Goal: Information Seeking & Learning: Learn about a topic

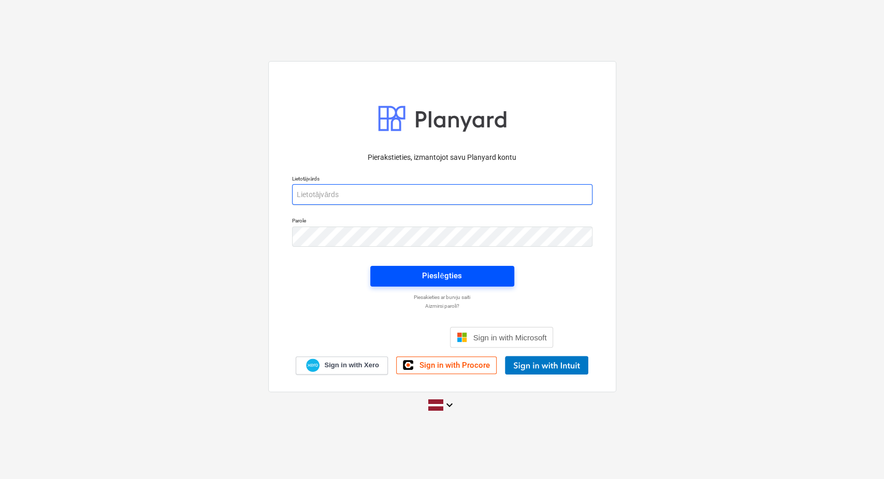
type input "[PERSON_NAME][EMAIL_ADDRESS][DOMAIN_NAME]"
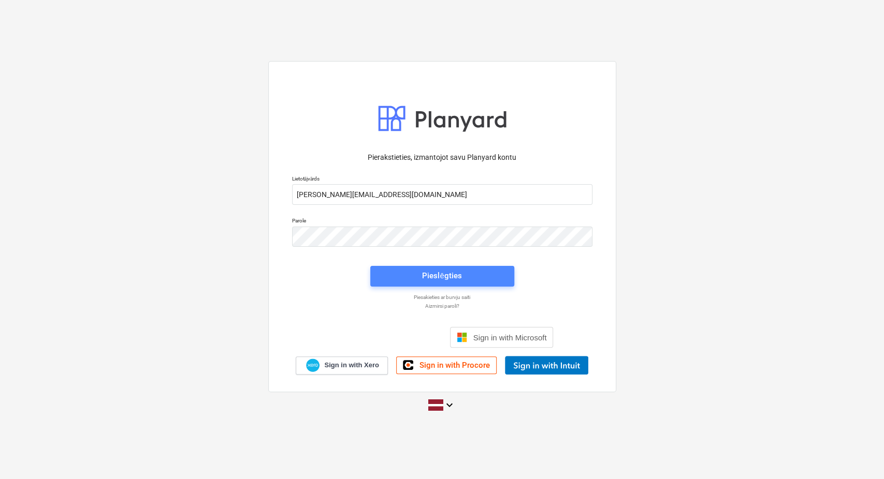
click at [458, 281] on div "Pieslēgties" at bounding box center [441, 275] width 39 height 13
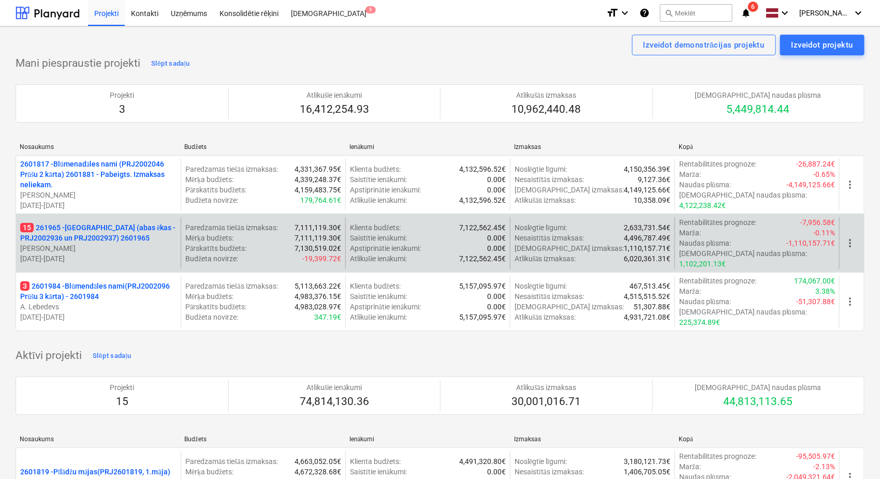
click at [67, 225] on p "15 261965 - [GEOGRAPHIC_DATA] (abas ēkas - PRJ2002936 un PRJ2002937) 2601965" at bounding box center [98, 233] width 156 height 21
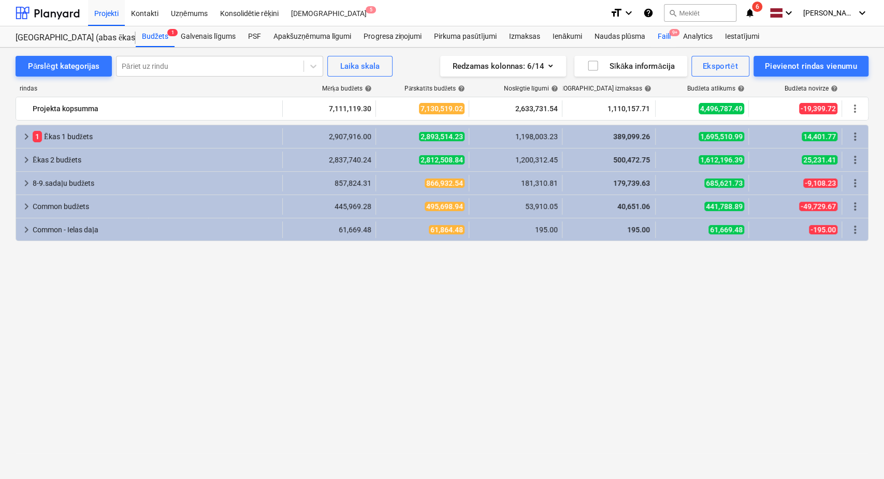
click at [672, 34] on span "9+" at bounding box center [674, 32] width 10 height 7
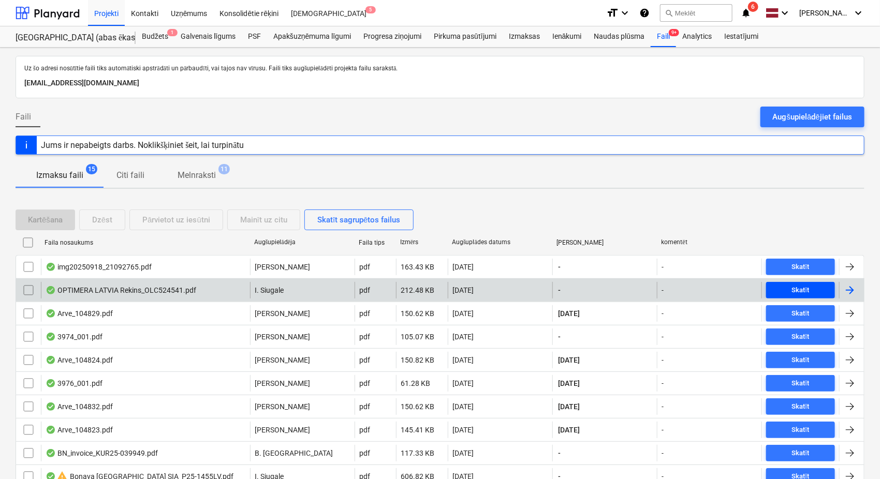
click at [825, 290] on span "Skatīt" at bounding box center [800, 291] width 61 height 12
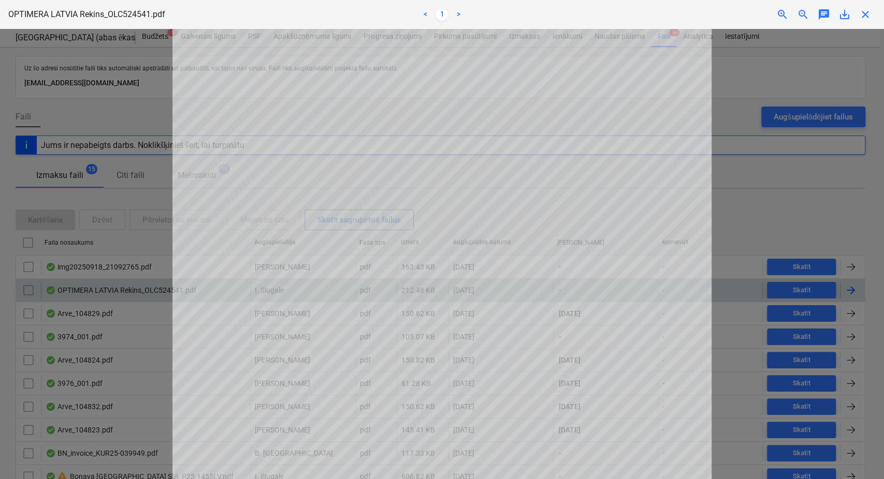
click at [863, 13] on span "close" at bounding box center [865, 14] width 12 height 12
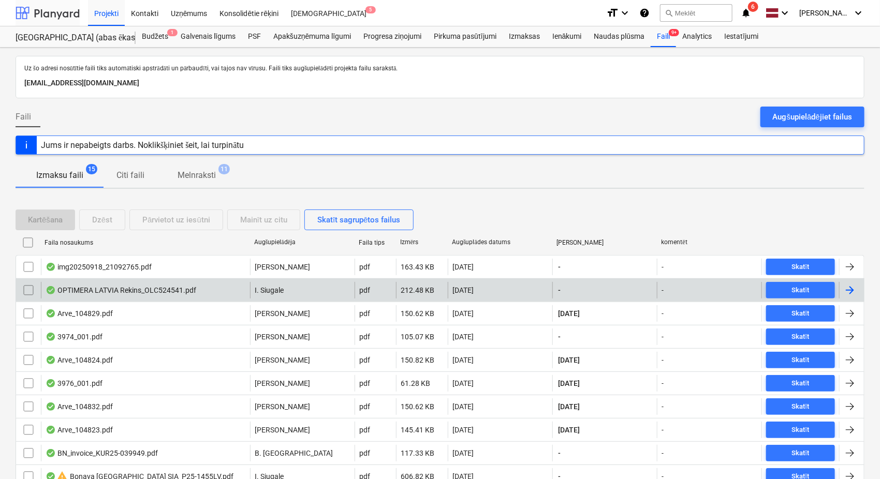
click at [57, 15] on div at bounding box center [48, 13] width 64 height 26
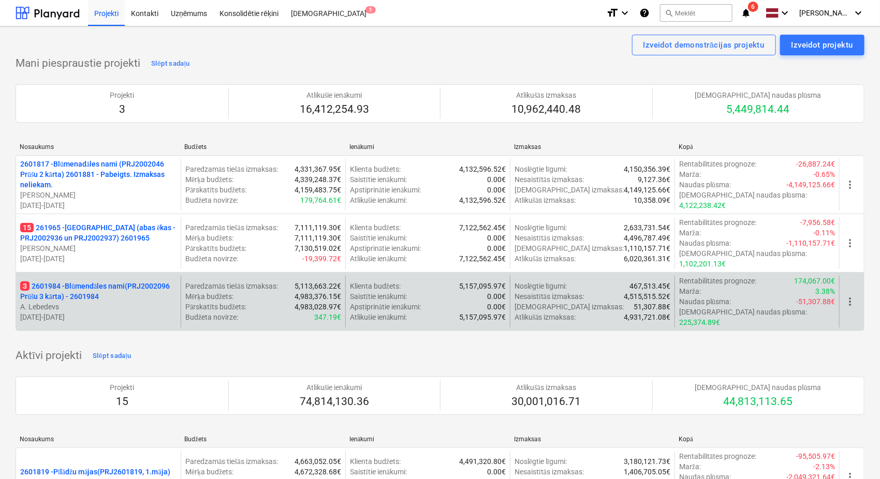
click at [91, 281] on p "3 2601984 - Blūmendāles nami(PRJ2002096 Prūšu 3 kārta) - 2601984" at bounding box center [98, 291] width 156 height 21
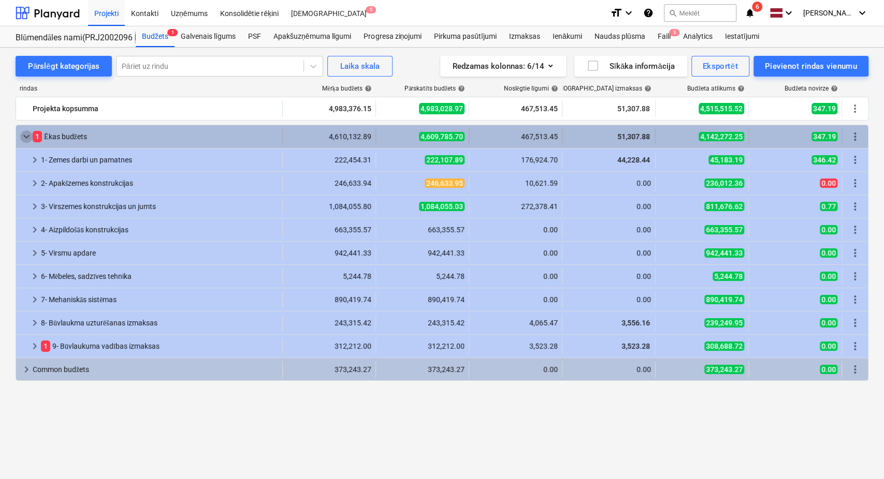
click at [26, 130] on span "keyboard_arrow_down" at bounding box center [26, 136] width 12 height 12
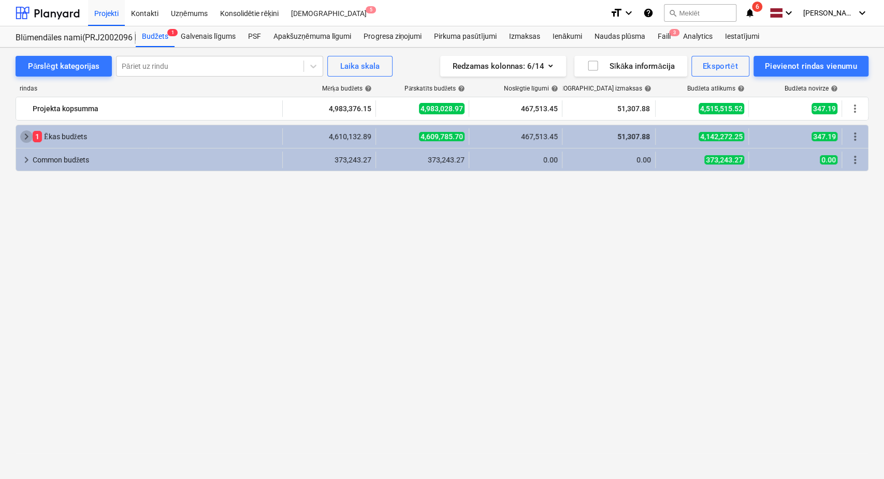
click at [26, 130] on span "keyboard_arrow_right" at bounding box center [26, 136] width 12 height 12
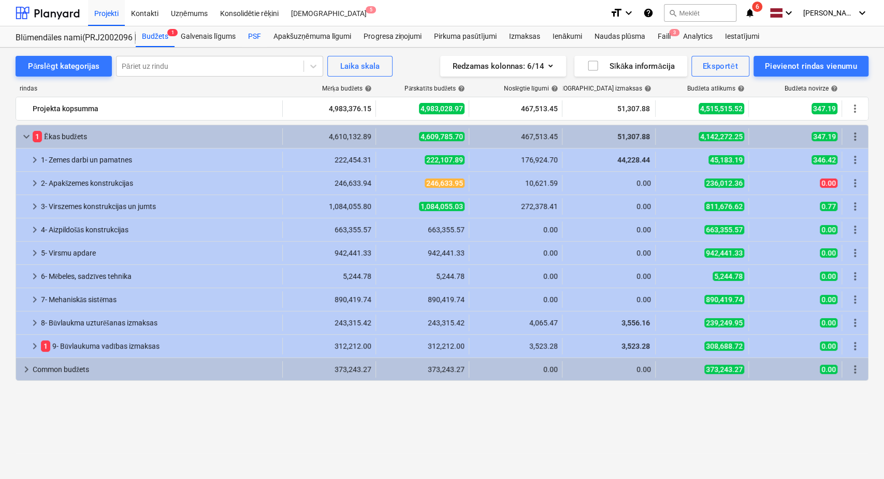
click at [256, 35] on div "PSF" at bounding box center [254, 36] width 25 height 21
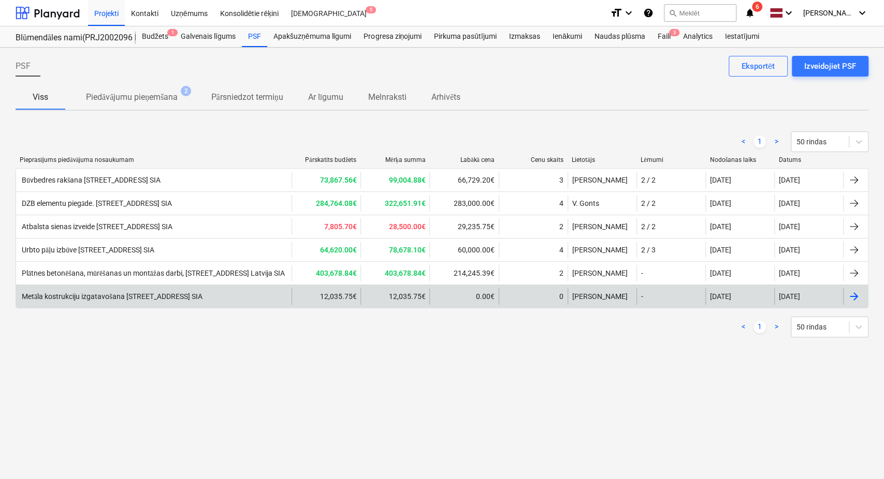
click at [199, 292] on div "Metāla kostrukciju izgatavošana [STREET_ADDRESS] SIA" at bounding box center [111, 296] width 182 height 9
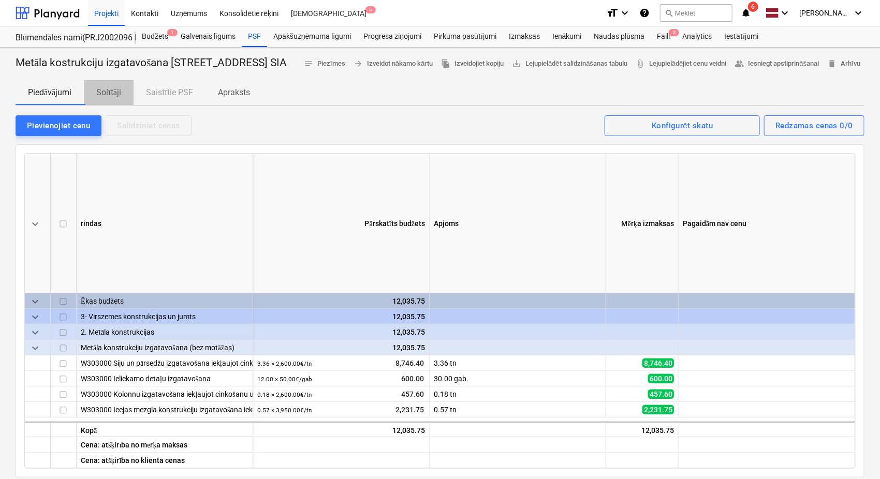
click at [108, 99] on p "Solītāji" at bounding box center [108, 92] width 25 height 12
click at [116, 99] on p "Solītāji" at bounding box center [108, 92] width 25 height 12
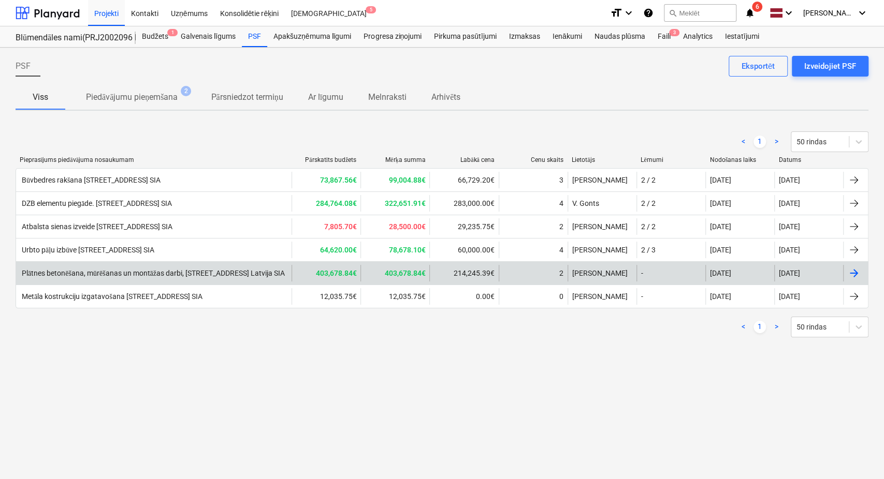
click at [133, 270] on div "Plātnes betonēšana, mūrēšanas un montāžas darbi, [STREET_ADDRESS] Latvija SIA" at bounding box center [152, 273] width 265 height 9
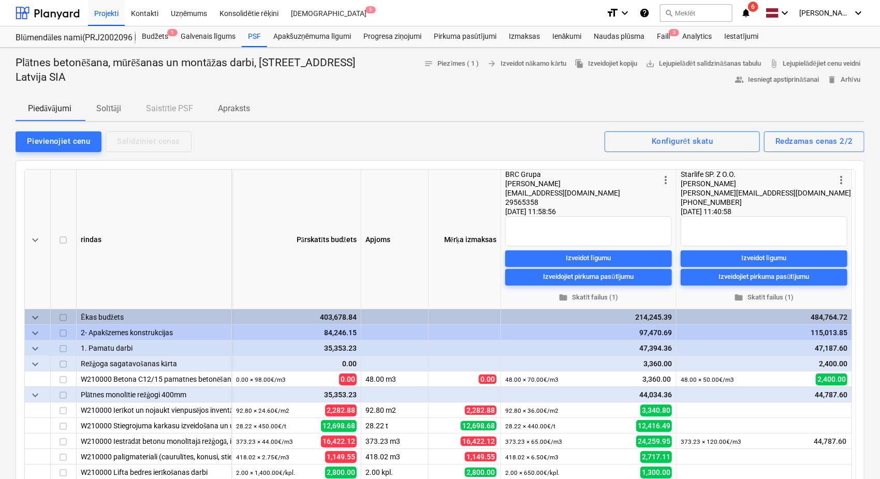
click at [747, 12] on icon "notifications" at bounding box center [746, 13] width 10 height 12
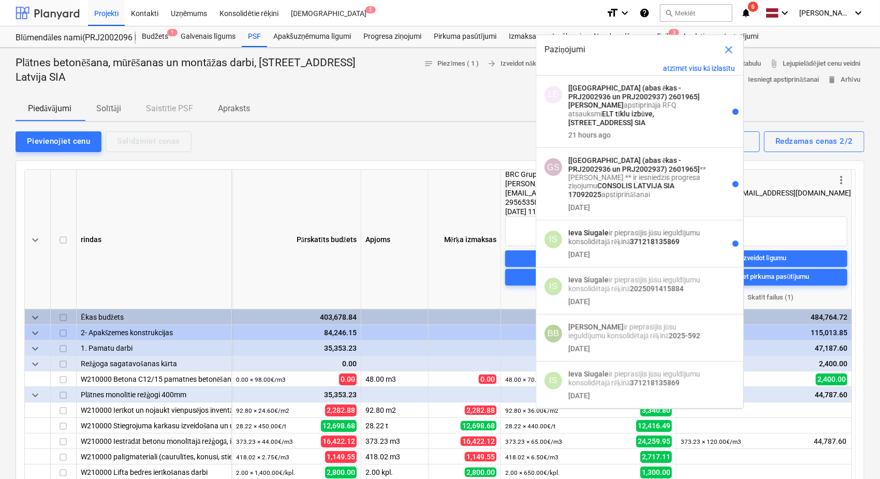
click at [59, 9] on div at bounding box center [48, 13] width 64 height 26
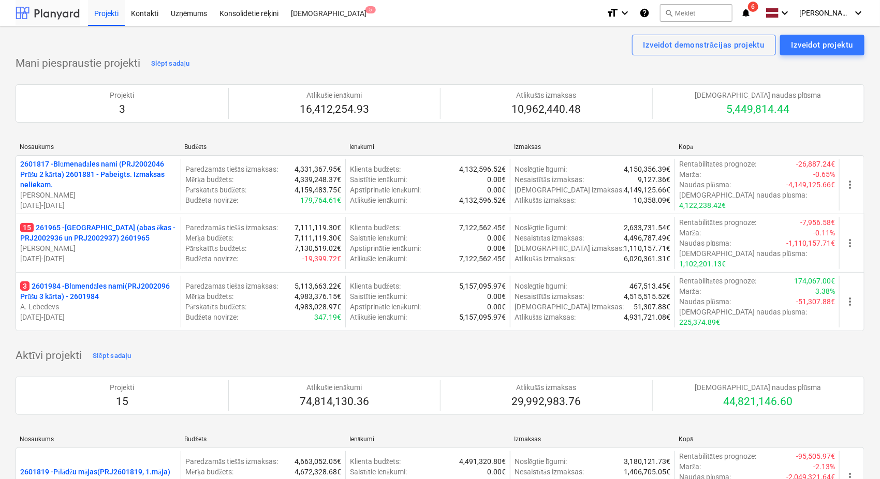
click at [58, 13] on div at bounding box center [48, 13] width 64 height 26
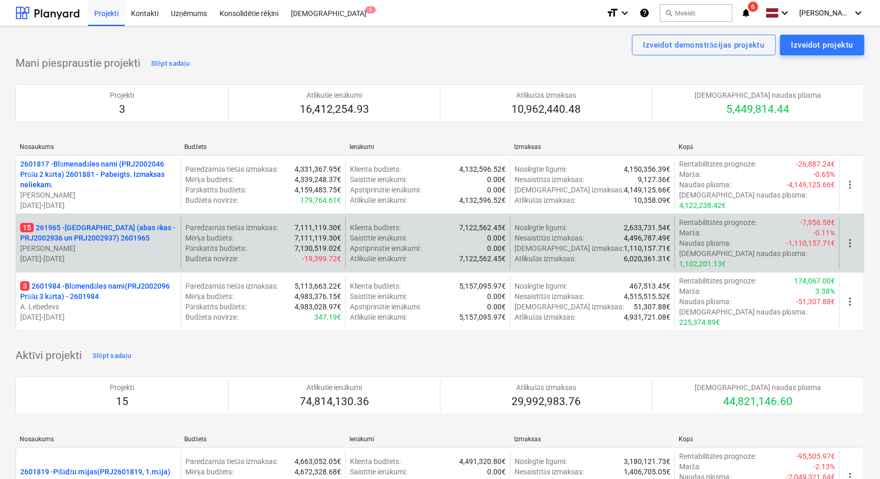
click at [108, 232] on p "15 261965 - [GEOGRAPHIC_DATA] (abas ēkas - PRJ2002936 un PRJ2002937) 2601965" at bounding box center [98, 233] width 156 height 21
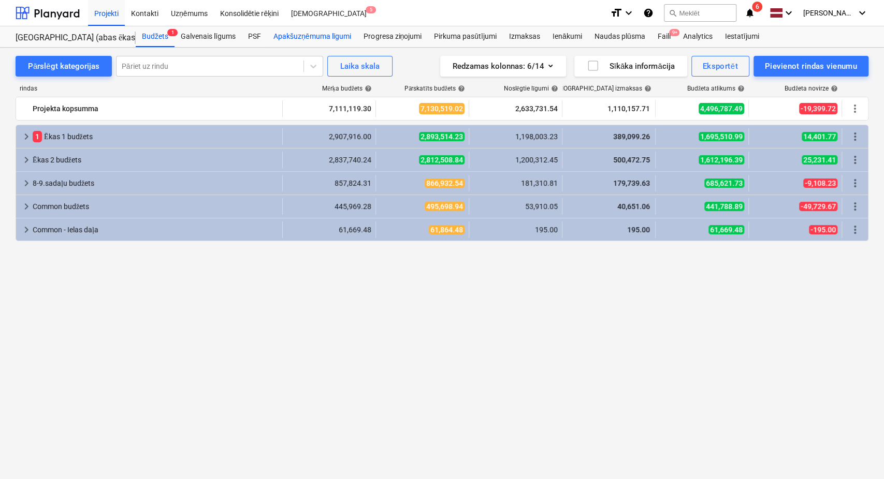
click at [289, 34] on div "Apakšuzņēmuma līgumi" at bounding box center [312, 36] width 90 height 21
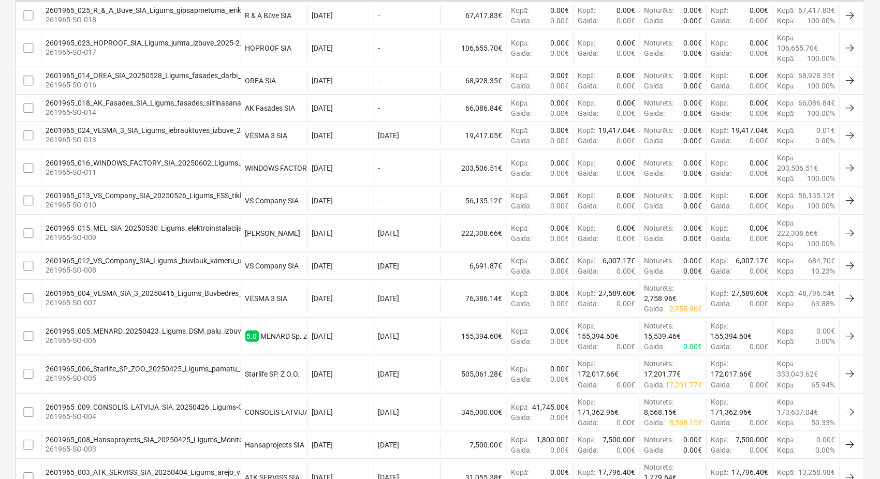
scroll to position [383, 0]
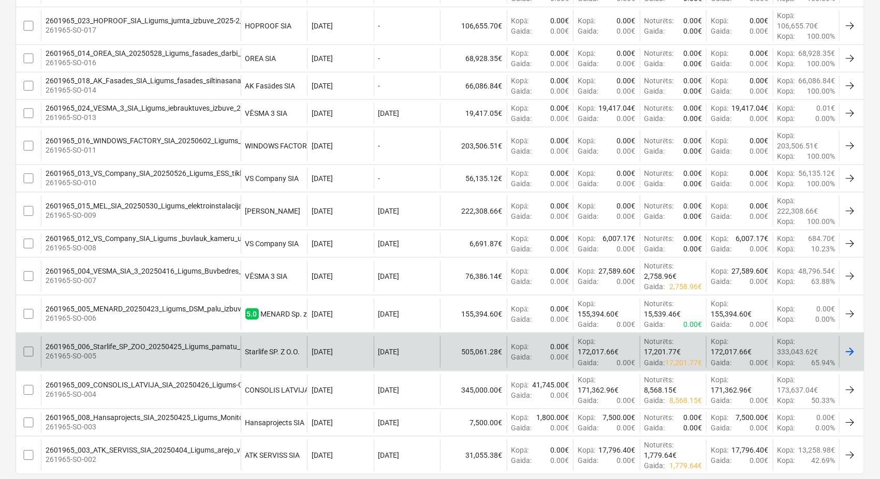
click at [154, 346] on div "2601965_006_Starlife_SP_ZOO_20250425_Ligums_pamatu_betonesana_nesoso_sienu_mure…" at bounding box center [242, 347] width 393 height 8
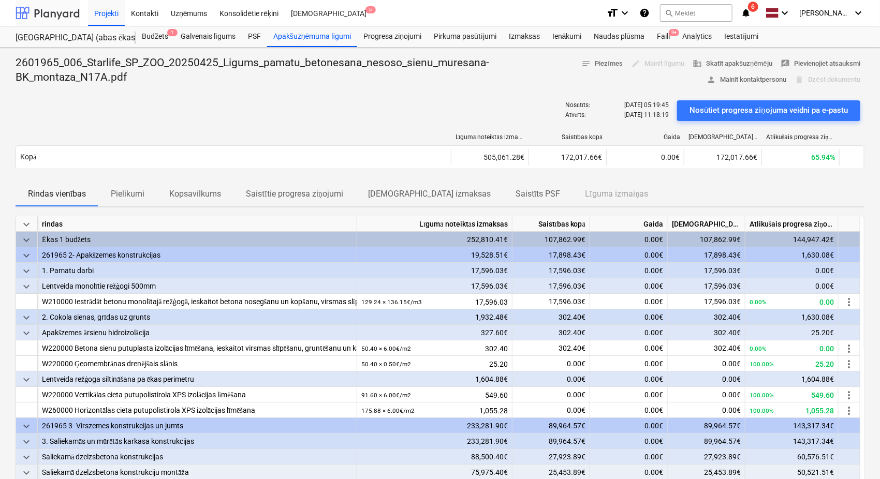
click at [56, 13] on div at bounding box center [48, 13] width 64 height 26
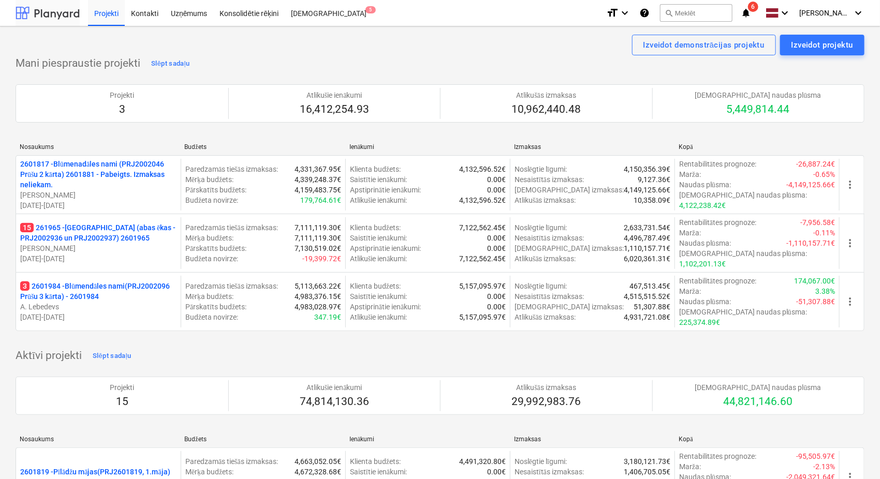
click at [55, 9] on div at bounding box center [48, 13] width 64 height 26
click at [53, 16] on div at bounding box center [48, 13] width 64 height 26
click at [67, 8] on div at bounding box center [48, 13] width 64 height 26
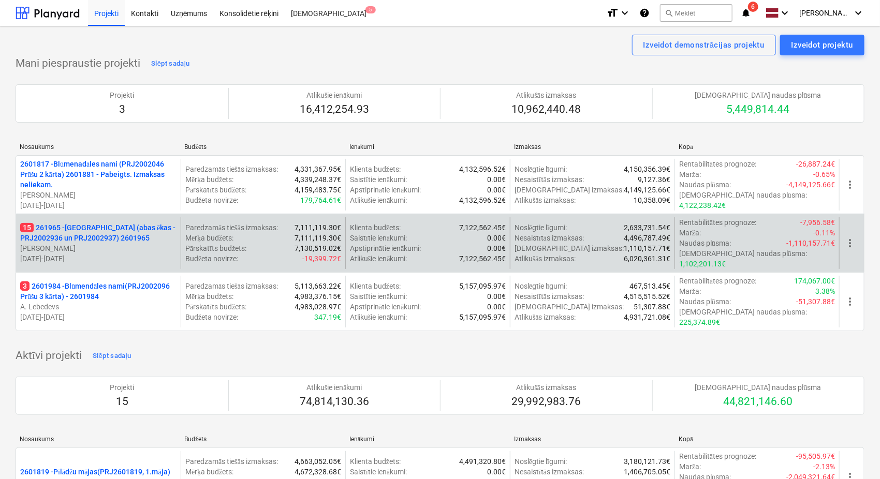
click at [103, 243] on p "[PERSON_NAME]" at bounding box center [98, 248] width 156 height 10
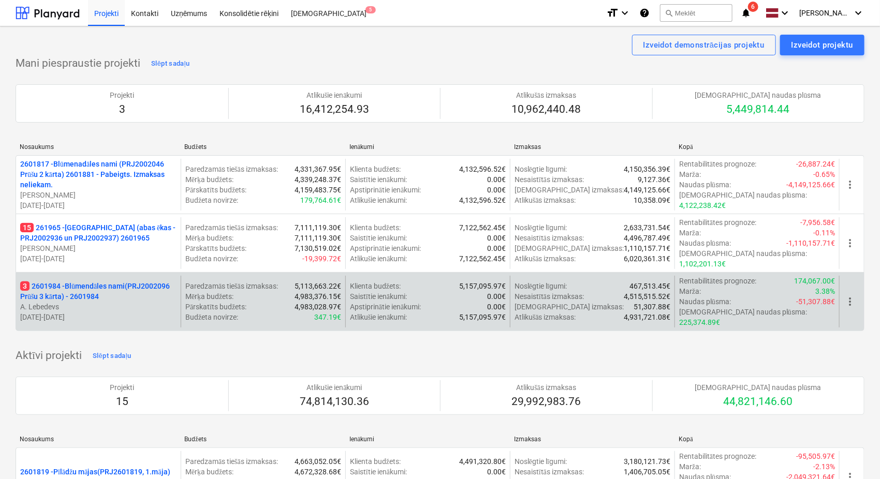
click at [101, 281] on p "3 2601984 - Blūmendāles nami(PRJ2002096 Prūšu 3 kārta) - 2601984" at bounding box center [98, 291] width 156 height 21
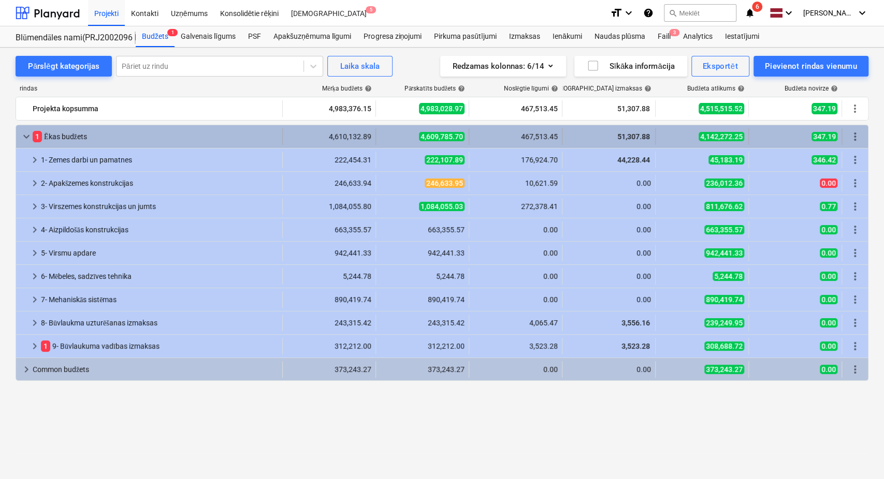
click at [23, 139] on span "keyboard_arrow_down" at bounding box center [26, 136] width 12 height 12
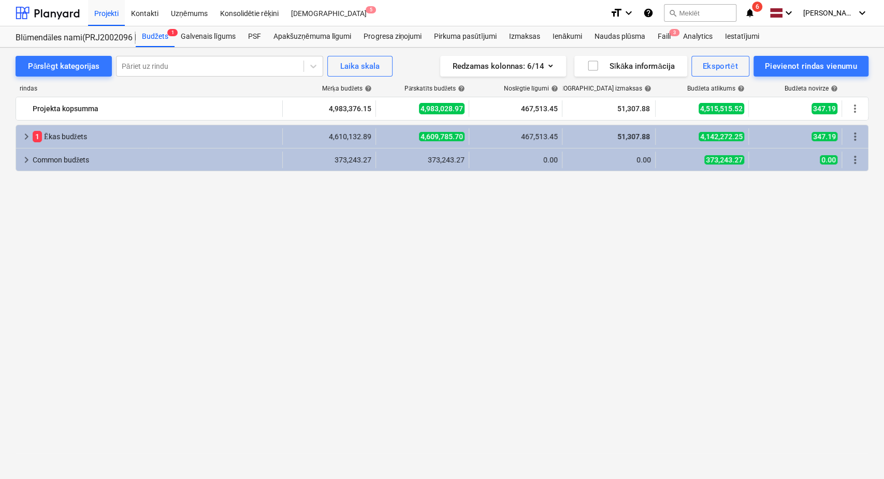
click at [23, 139] on span "keyboard_arrow_right" at bounding box center [26, 136] width 12 height 12
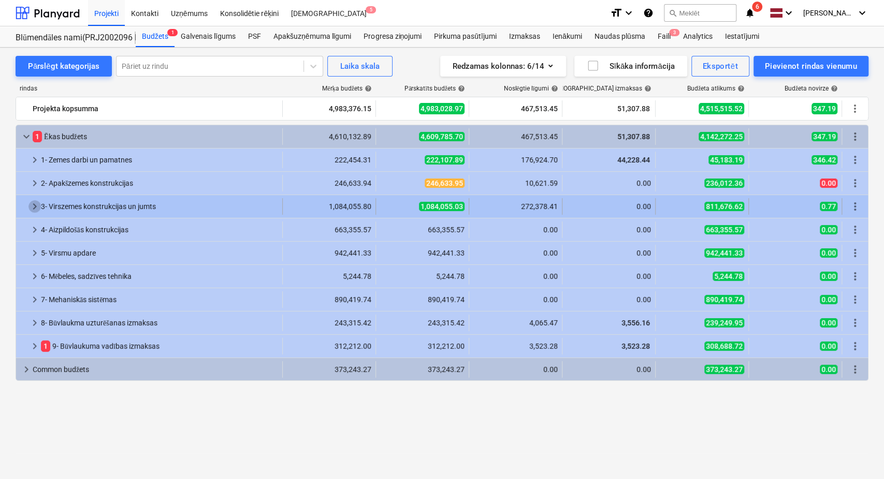
click at [34, 210] on span "keyboard_arrow_right" at bounding box center [34, 206] width 12 height 12
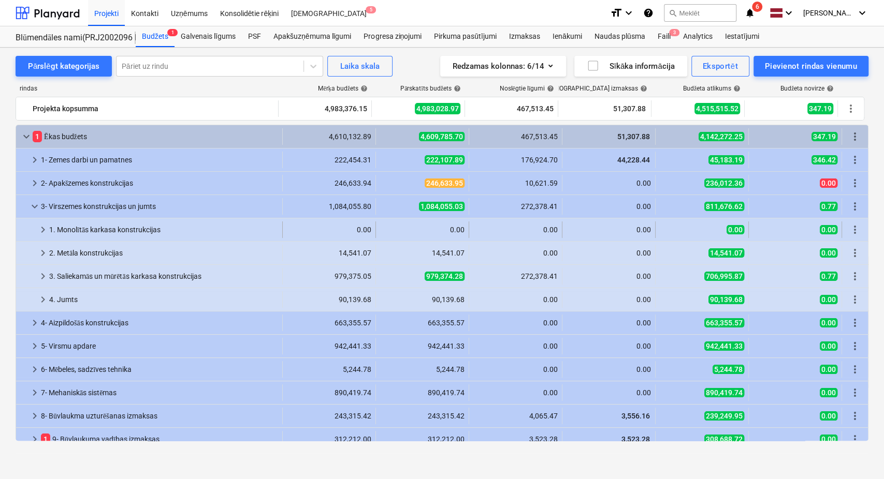
click at [40, 227] on span "keyboard_arrow_right" at bounding box center [43, 230] width 12 height 12
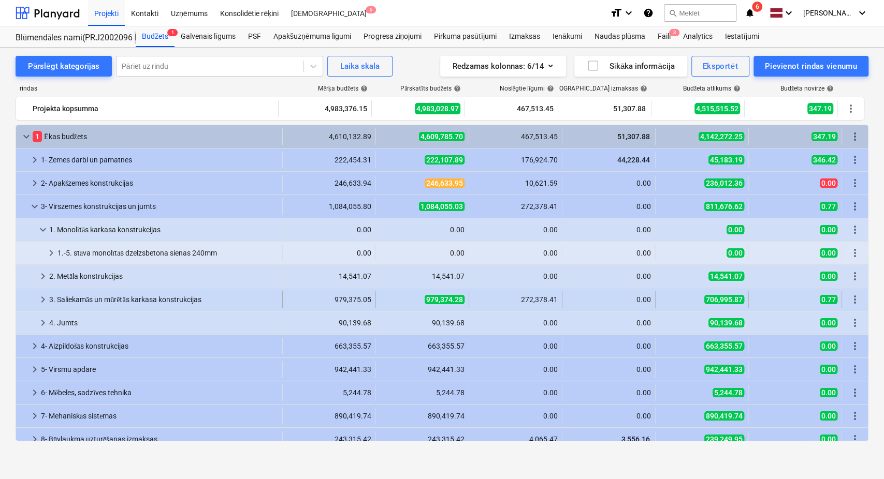
click at [46, 295] on span "keyboard_arrow_right" at bounding box center [43, 300] width 12 height 12
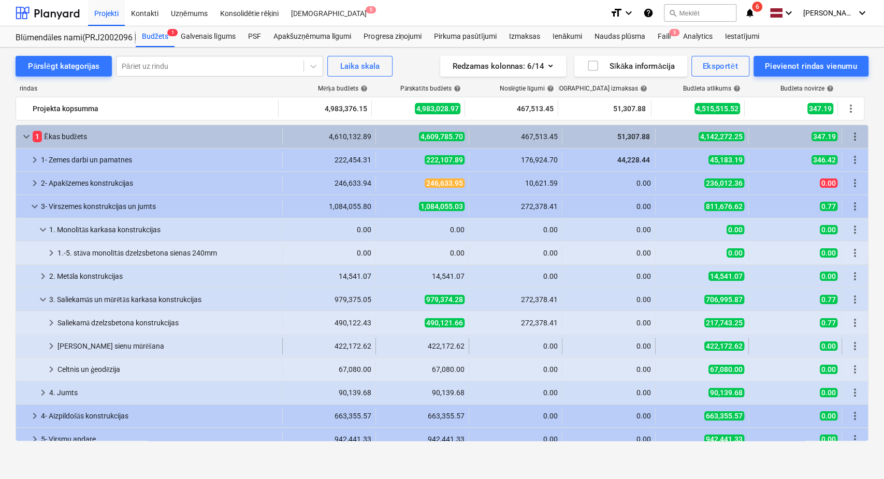
click at [52, 341] on span "keyboard_arrow_right" at bounding box center [51, 346] width 12 height 12
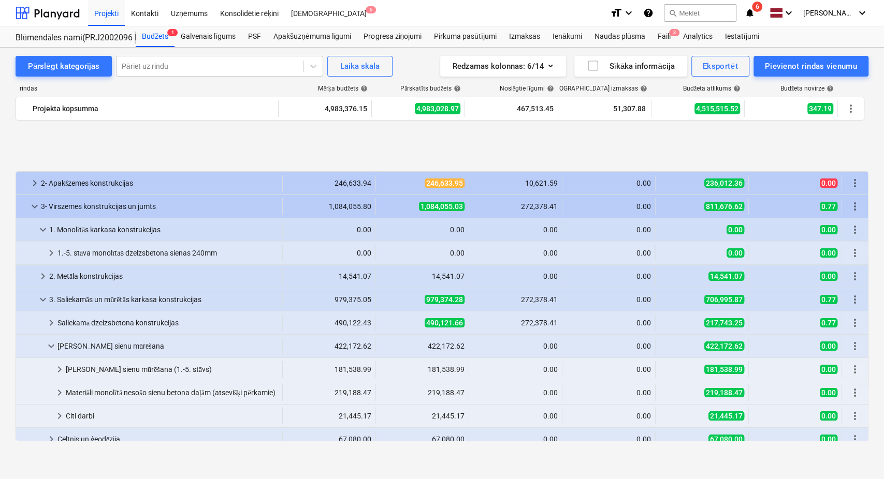
scroll to position [77, 0]
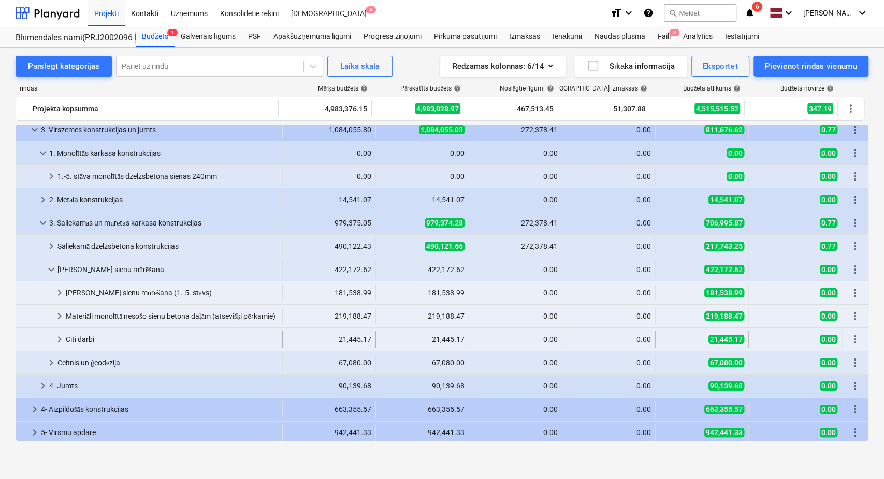
click at [53, 336] on div at bounding box center [36, 339] width 33 height 17
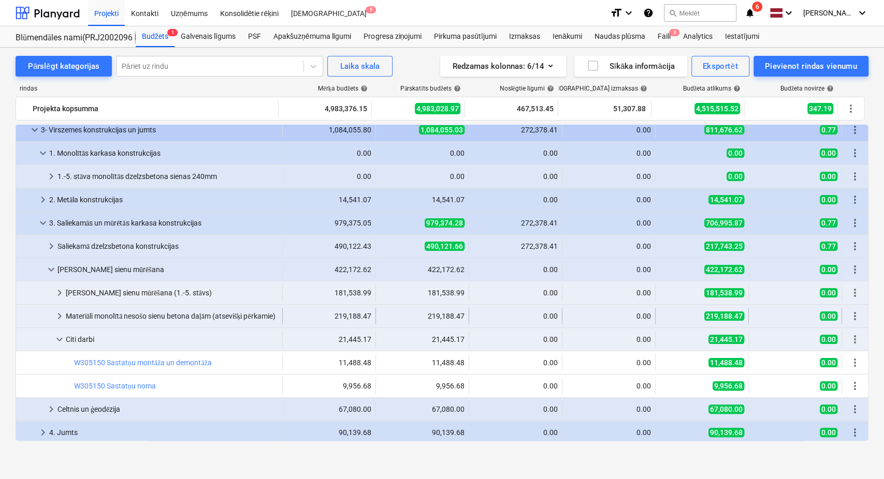
click at [63, 314] on span "keyboard_arrow_right" at bounding box center [59, 316] width 12 height 12
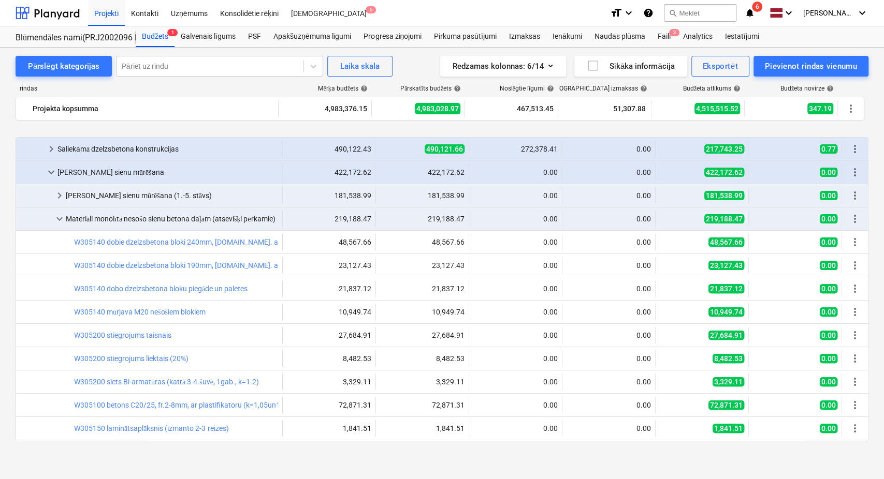
scroll to position [230, 0]
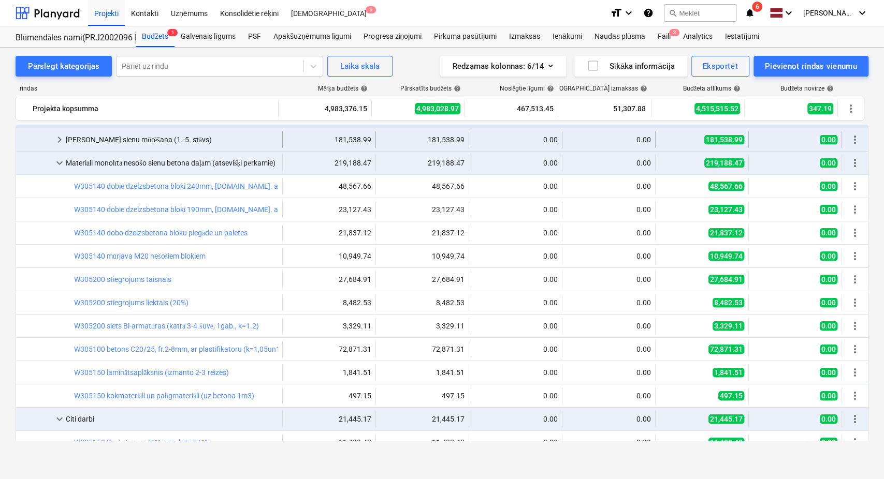
click at [60, 139] on span "keyboard_arrow_right" at bounding box center [59, 140] width 12 height 12
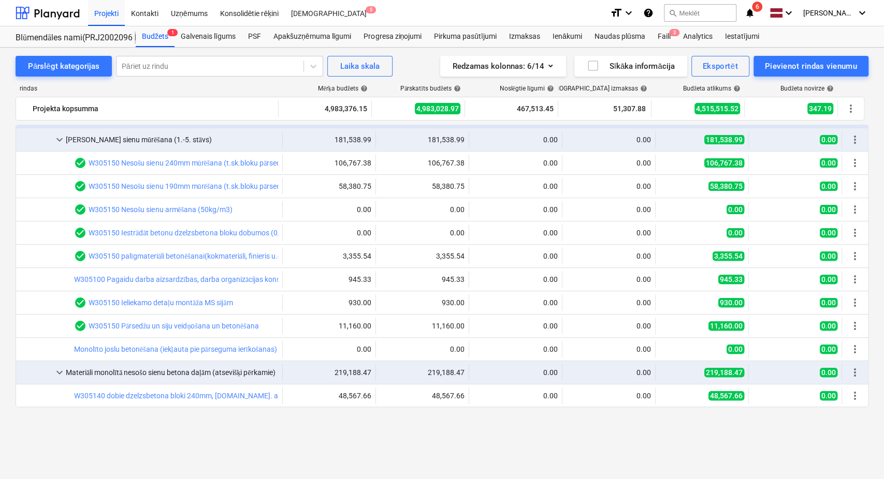
scroll to position [153, 0]
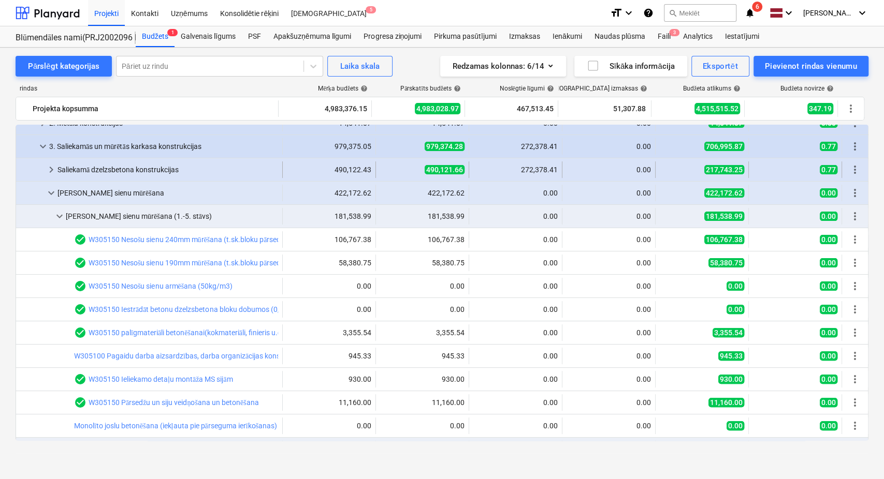
click at [52, 168] on span "keyboard_arrow_right" at bounding box center [51, 170] width 12 height 12
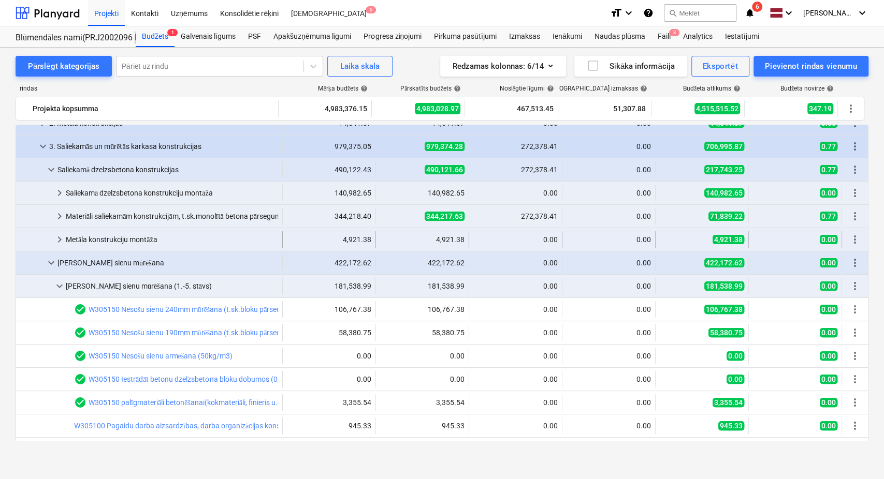
click at [61, 237] on span "keyboard_arrow_right" at bounding box center [59, 239] width 12 height 12
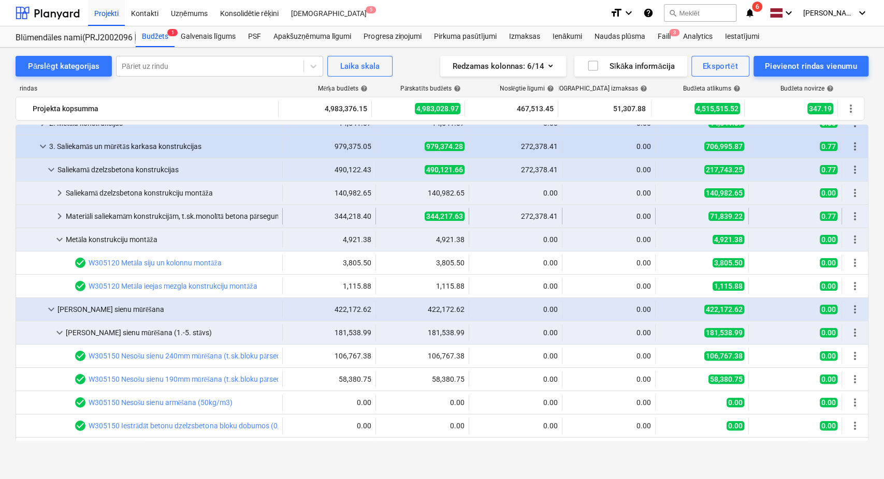
click at [59, 213] on span "keyboard_arrow_right" at bounding box center [59, 216] width 12 height 12
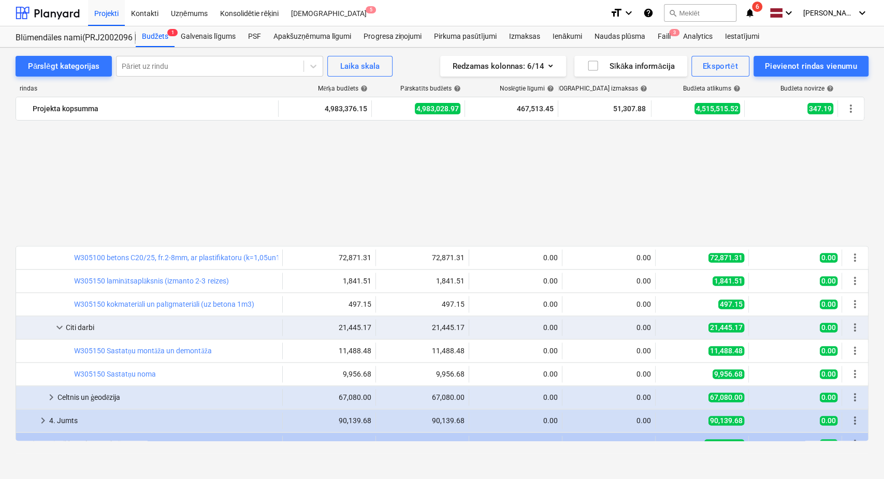
scroll to position [1150, 0]
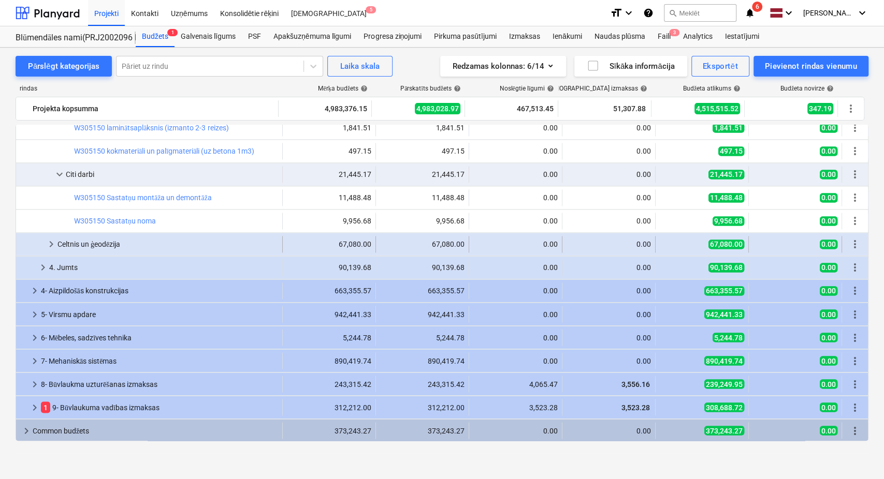
click at [52, 247] on span "keyboard_arrow_right" at bounding box center [51, 244] width 12 height 12
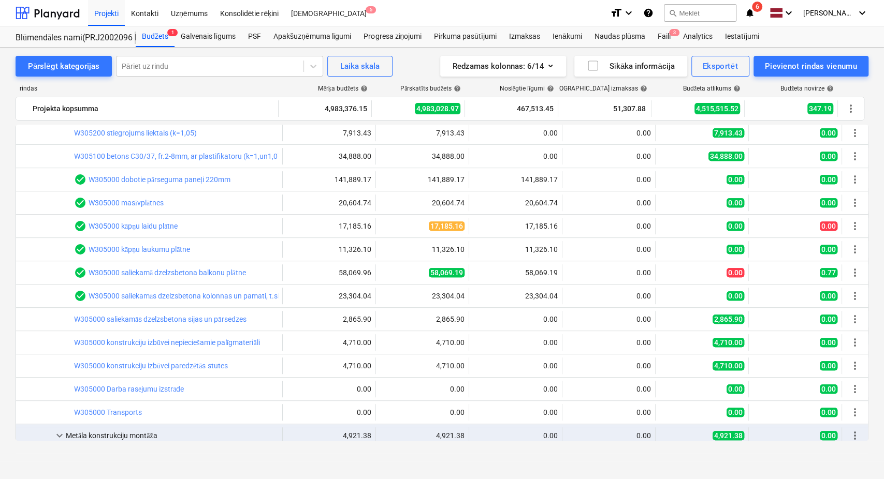
scroll to position [153, 0]
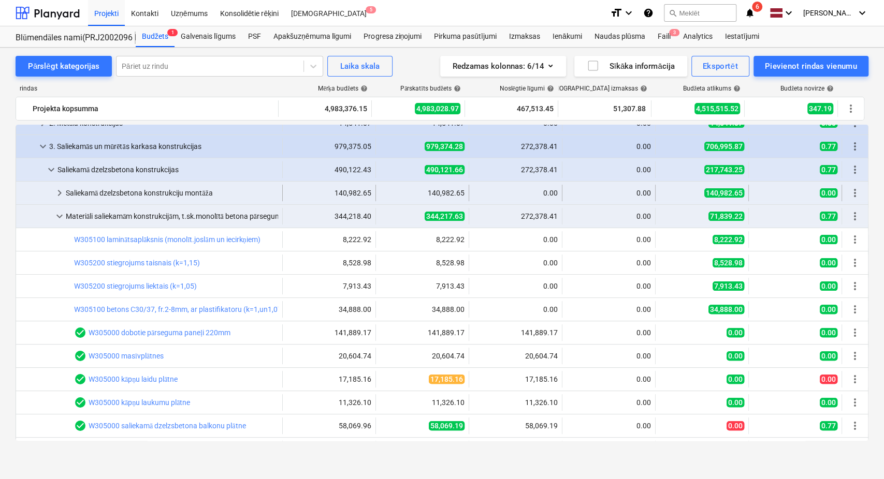
click at [57, 189] on span "keyboard_arrow_right" at bounding box center [59, 193] width 12 height 12
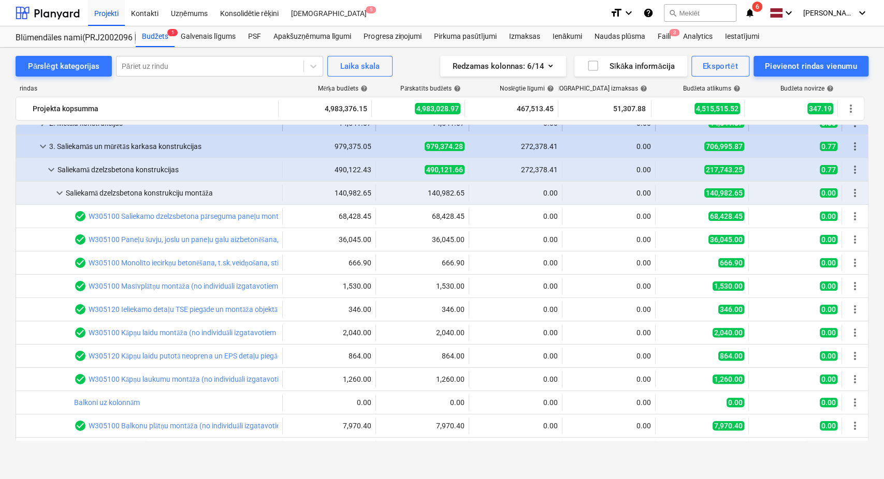
scroll to position [77, 0]
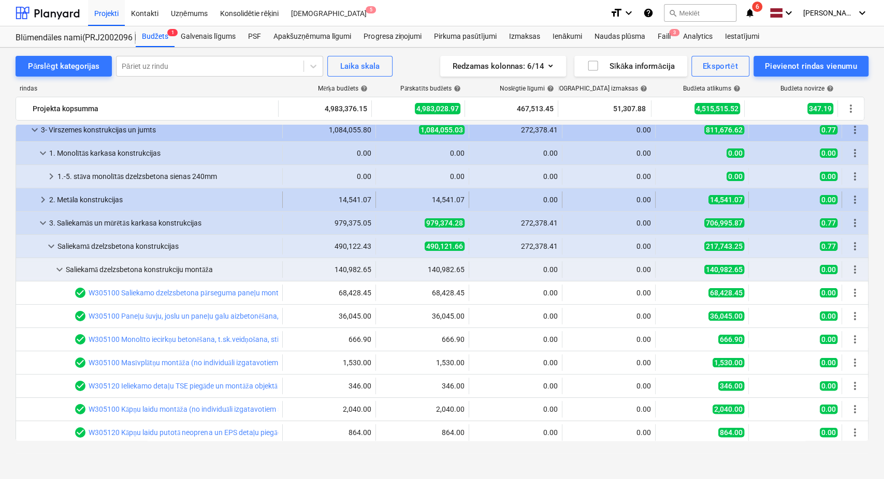
click at [47, 200] on span "keyboard_arrow_right" at bounding box center [43, 200] width 12 height 12
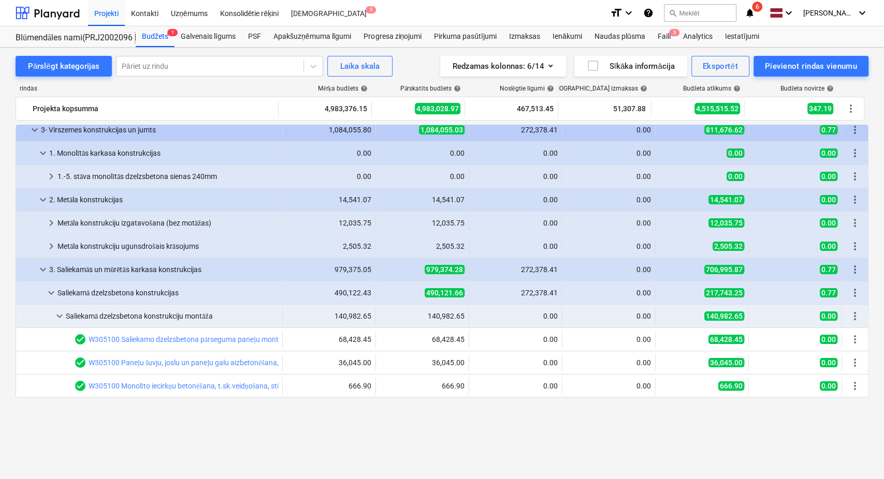
scroll to position [0, 0]
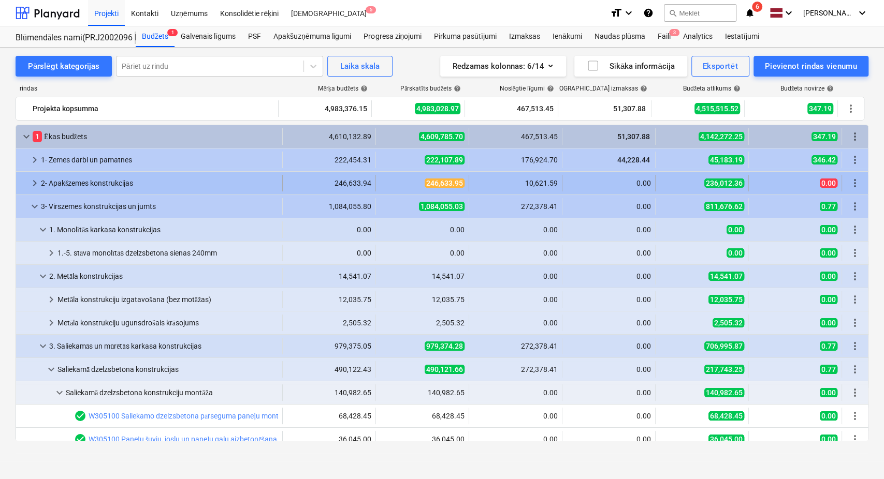
click at [33, 184] on span "keyboard_arrow_right" at bounding box center [34, 183] width 12 height 12
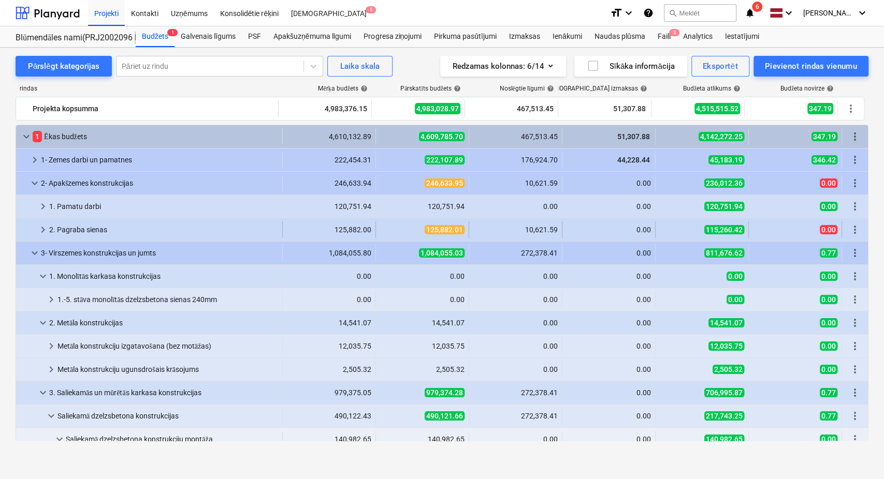
click at [41, 226] on span "keyboard_arrow_right" at bounding box center [43, 230] width 12 height 12
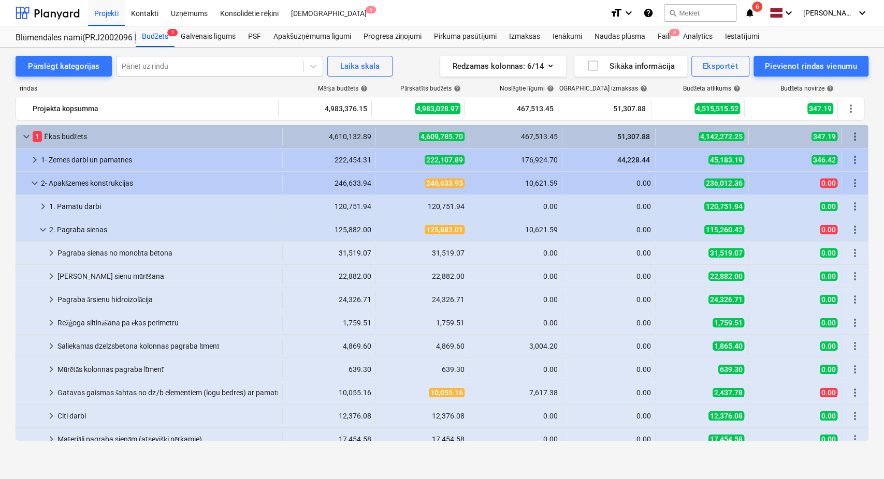
scroll to position [77, 0]
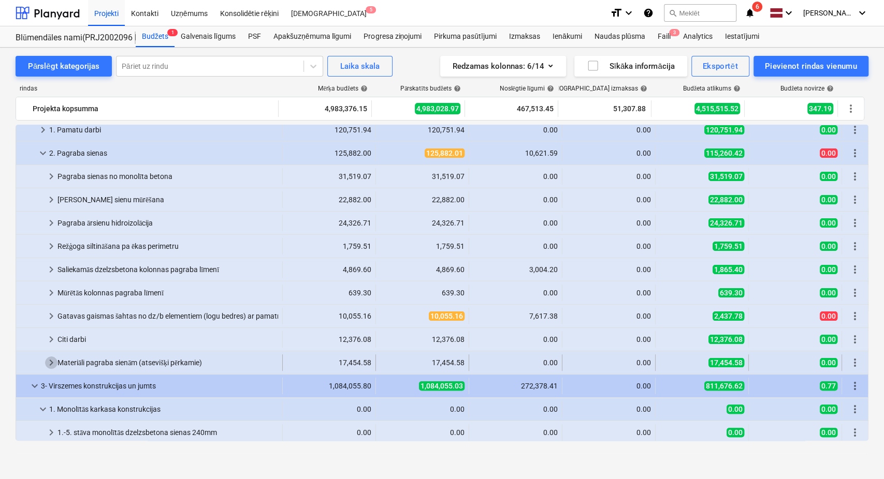
click at [53, 360] on span "keyboard_arrow_right" at bounding box center [51, 363] width 12 height 12
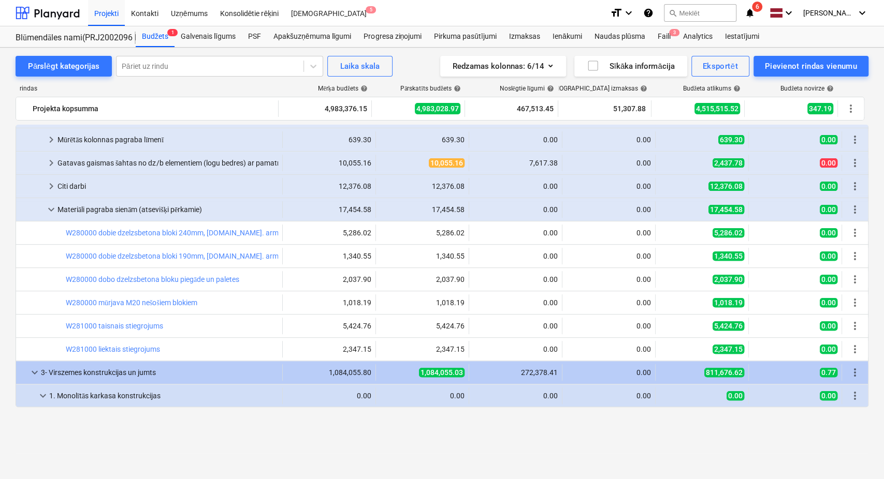
scroll to position [153, 0]
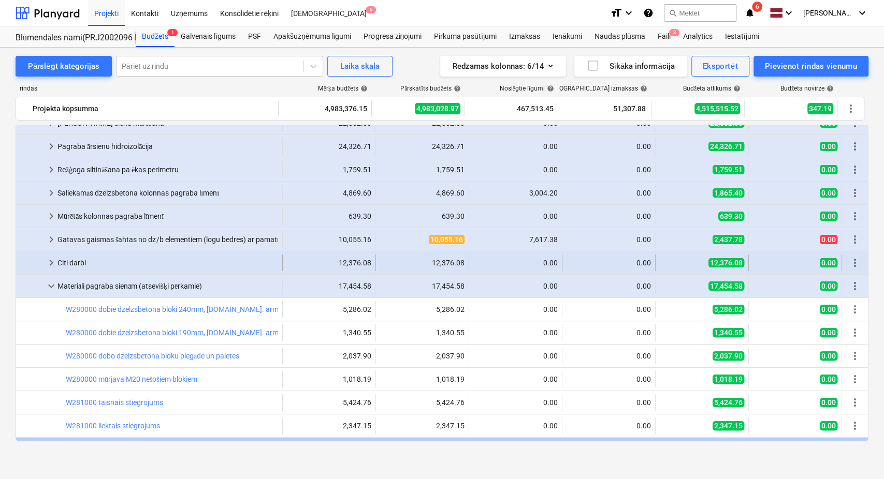
click at [54, 265] on span "keyboard_arrow_right" at bounding box center [51, 263] width 12 height 12
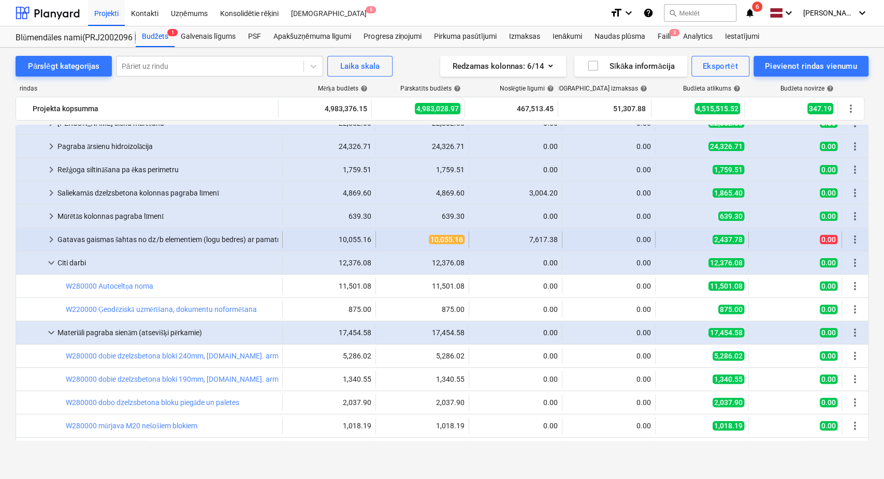
click at [50, 238] on span "keyboard_arrow_right" at bounding box center [51, 239] width 12 height 12
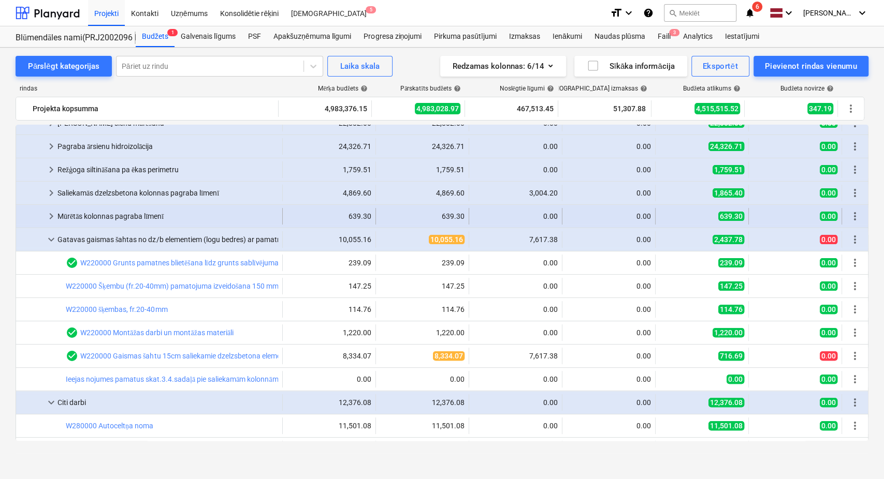
click at [49, 216] on span "keyboard_arrow_right" at bounding box center [51, 216] width 12 height 12
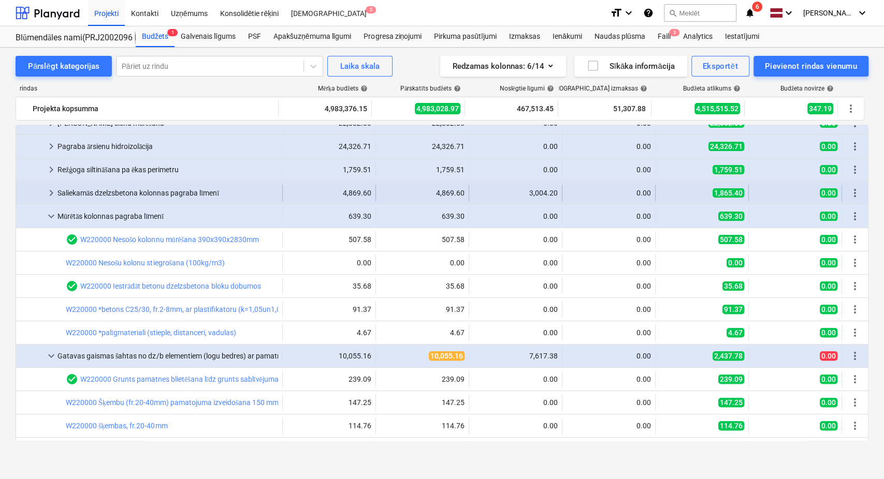
click at [52, 195] on span "keyboard_arrow_right" at bounding box center [51, 193] width 12 height 12
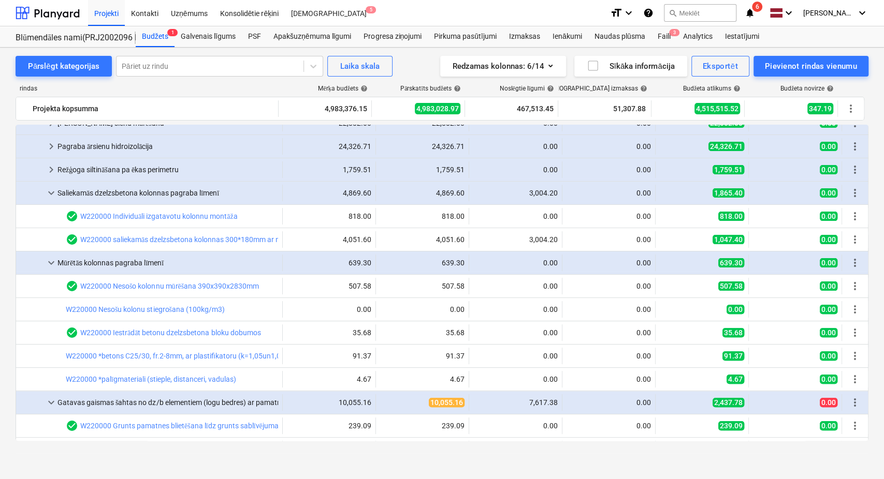
scroll to position [77, 0]
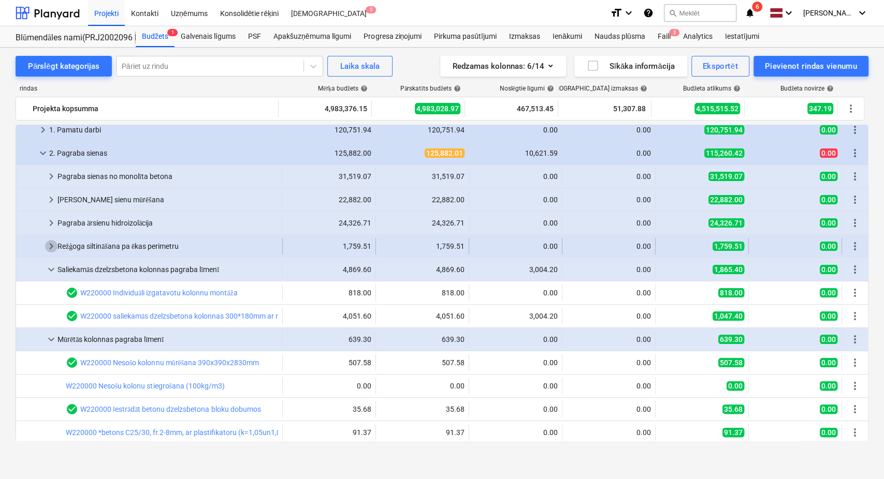
click at [50, 245] on span "keyboard_arrow_right" at bounding box center [51, 246] width 12 height 12
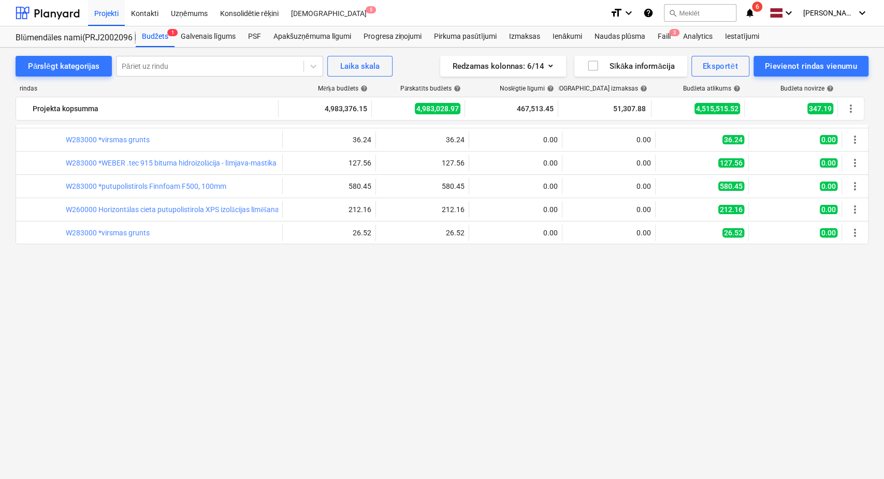
scroll to position [0, 0]
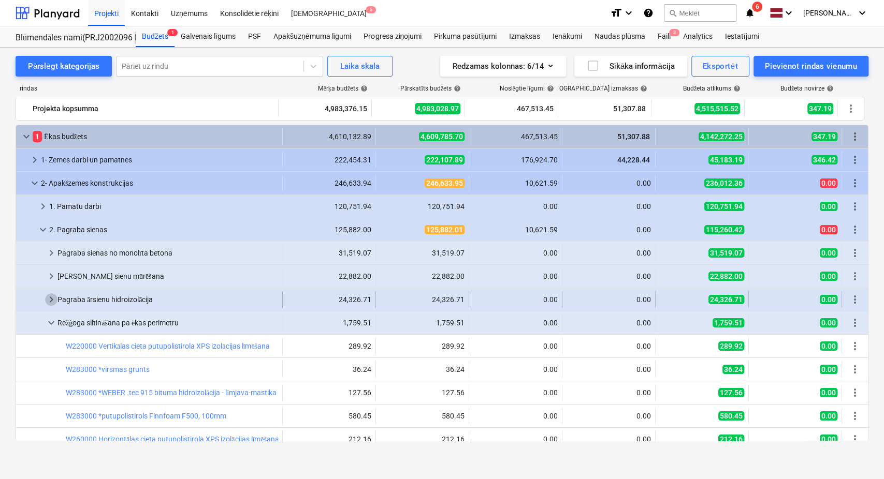
click at [50, 296] on span "keyboard_arrow_right" at bounding box center [51, 300] width 12 height 12
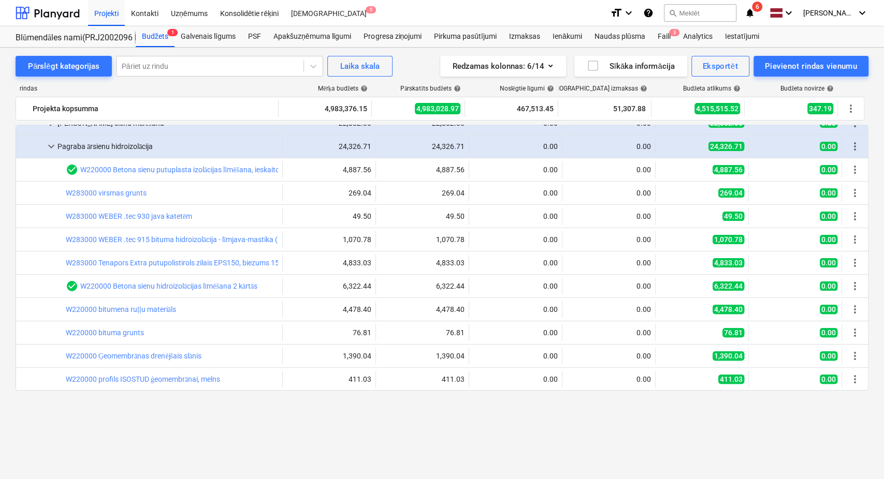
scroll to position [77, 0]
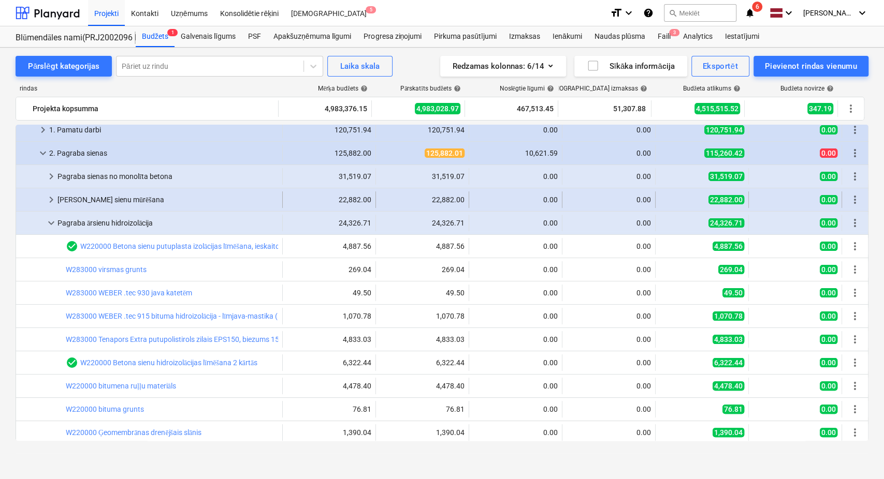
click at [57, 202] on span "keyboard_arrow_right" at bounding box center [51, 200] width 12 height 12
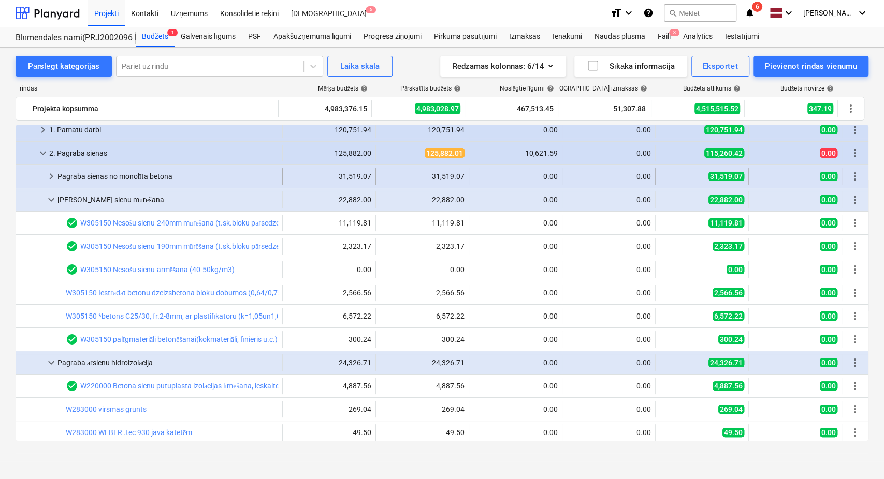
scroll to position [0, 0]
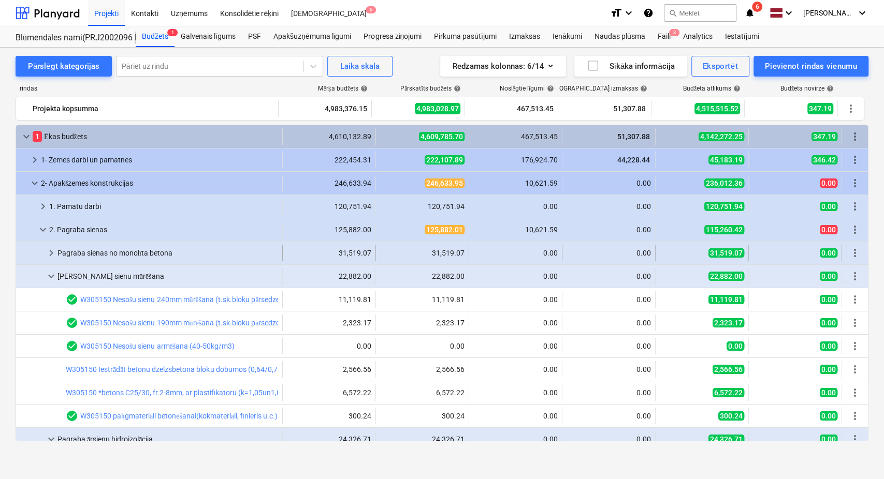
click at [48, 260] on div "keyboard_arrow_right" at bounding box center [51, 253] width 12 height 17
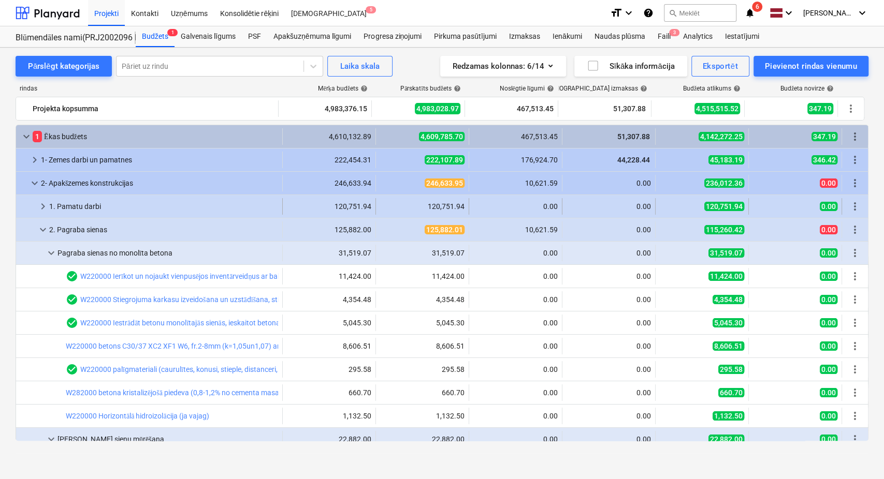
click at [43, 211] on span "keyboard_arrow_right" at bounding box center [43, 206] width 12 height 12
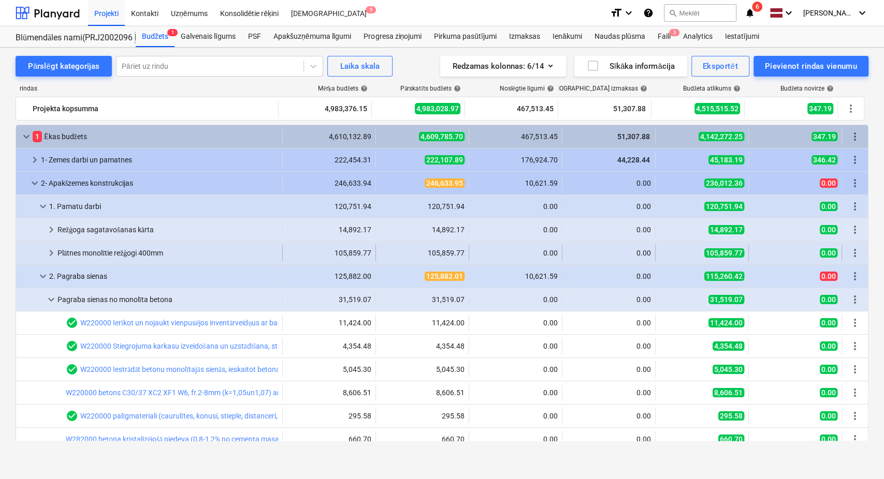
click at [55, 254] on span "keyboard_arrow_right" at bounding box center [51, 253] width 12 height 12
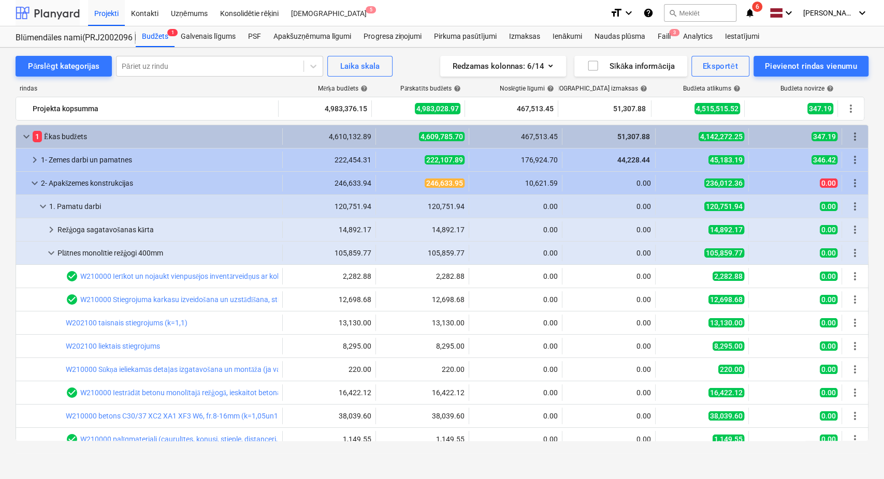
click at [43, 15] on div at bounding box center [48, 13] width 64 height 26
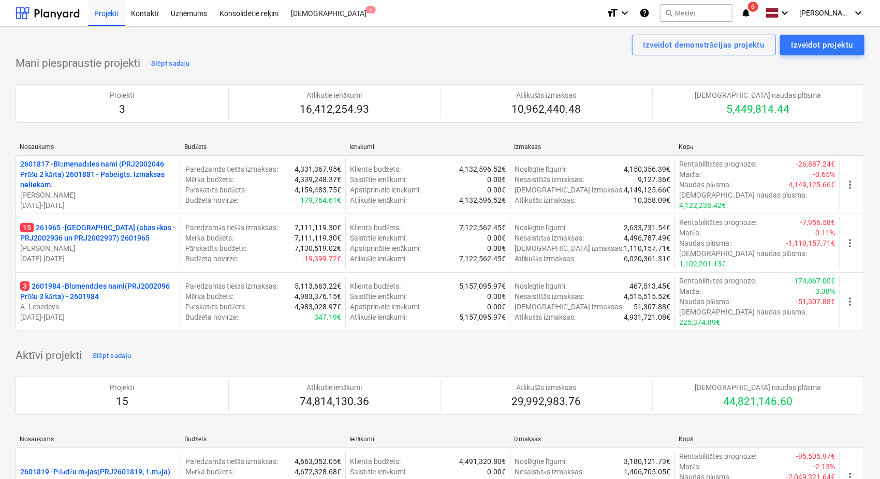
click at [754, 10] on span "6" at bounding box center [753, 7] width 10 height 10
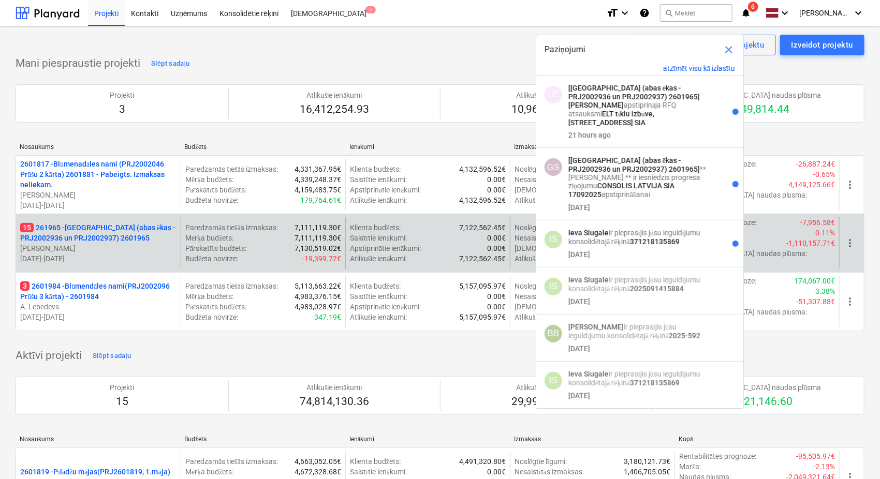
click at [99, 234] on p "15 261965 - [GEOGRAPHIC_DATA] (abas ēkas - PRJ2002936 un PRJ2002937) 2601965" at bounding box center [98, 233] width 156 height 21
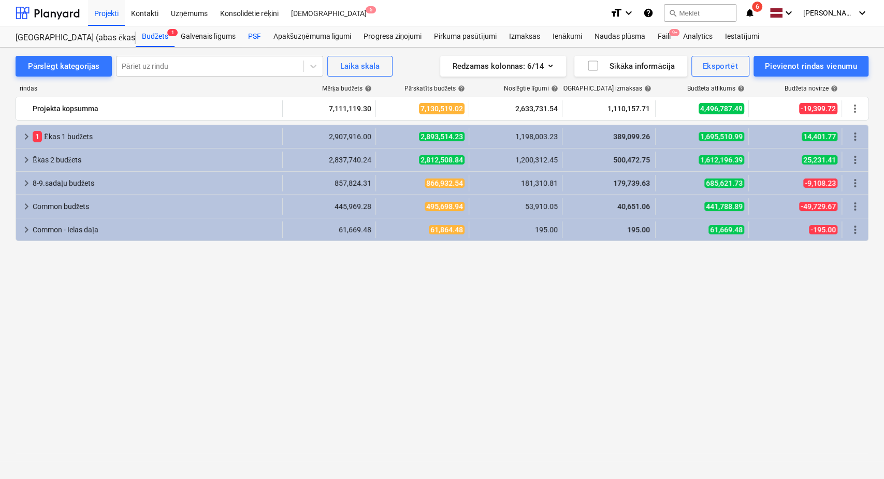
click at [254, 31] on div "PSF" at bounding box center [254, 36] width 25 height 21
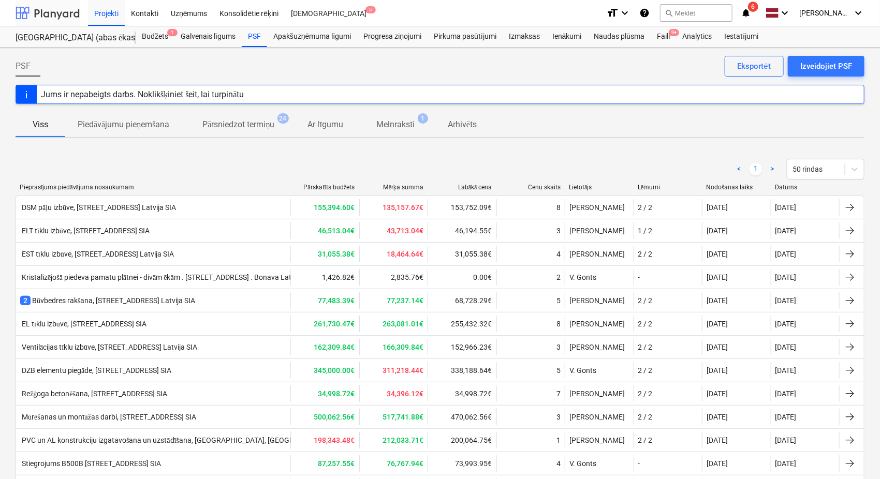
click at [47, 21] on div at bounding box center [48, 13] width 64 height 26
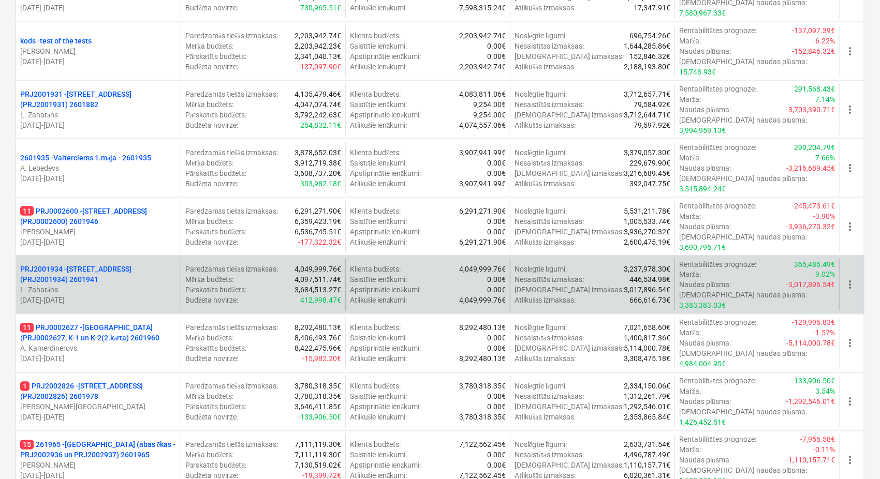
scroll to position [767, 0]
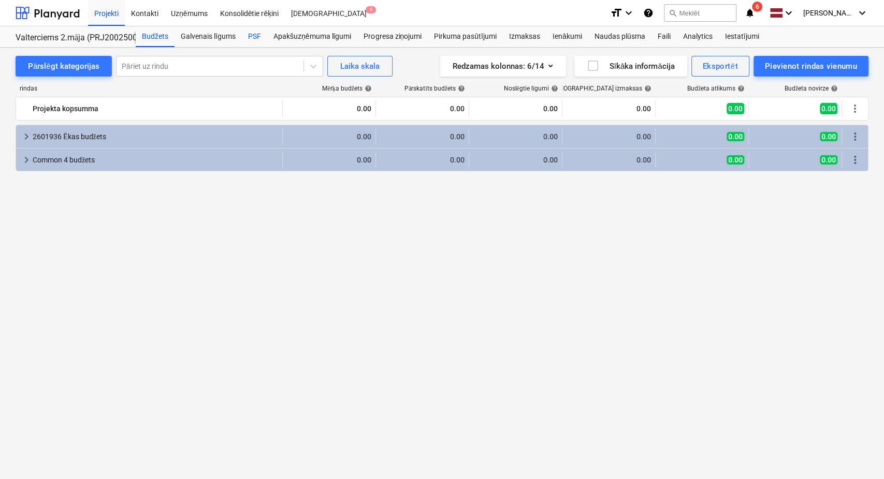
click at [256, 32] on div "PSF" at bounding box center [254, 36] width 25 height 21
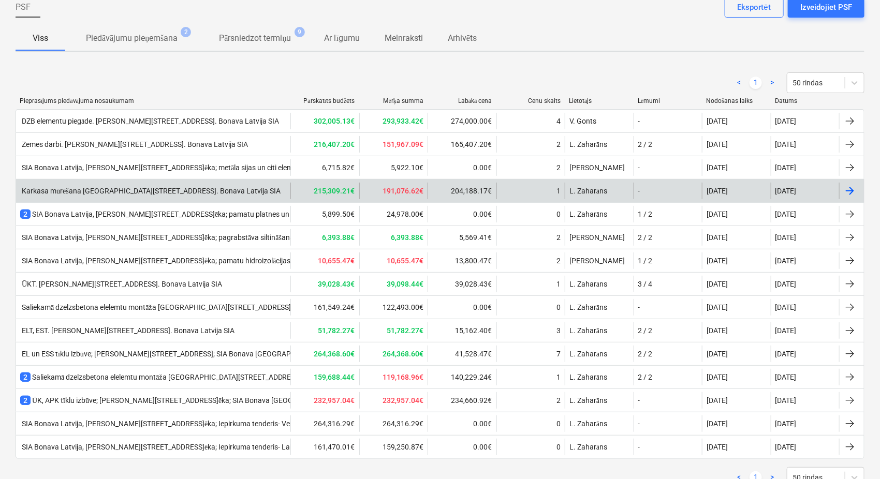
scroll to position [95, 0]
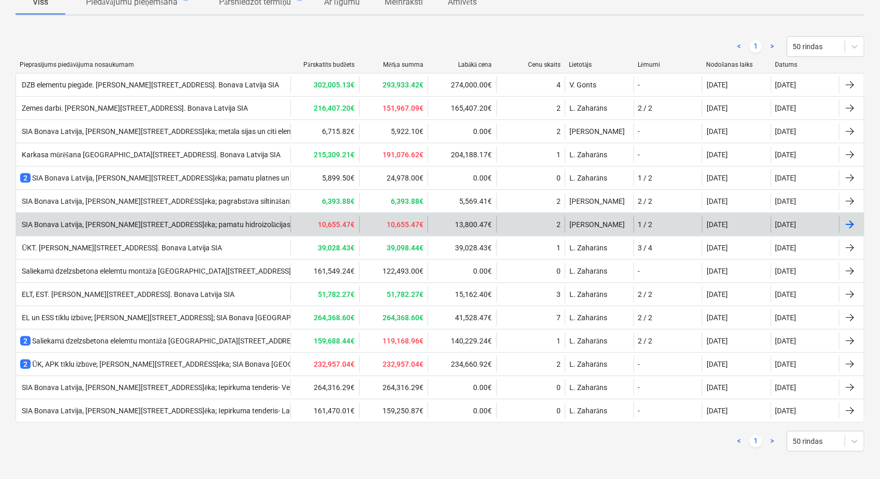
click at [229, 224] on div "SIA Bonava Latvija, [PERSON_NAME][STREET_ADDRESS]ēka; pamatu hidroizolācijas ie…" at bounding box center [183, 225] width 327 height 9
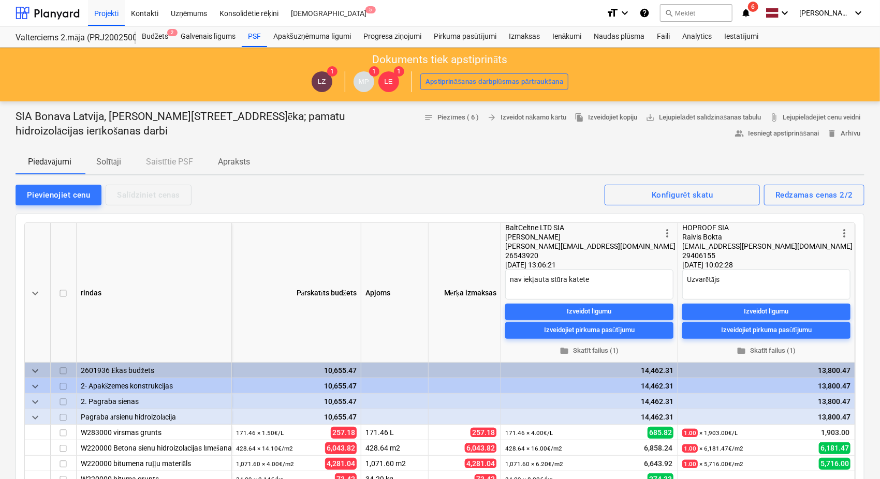
scroll to position [95, 0]
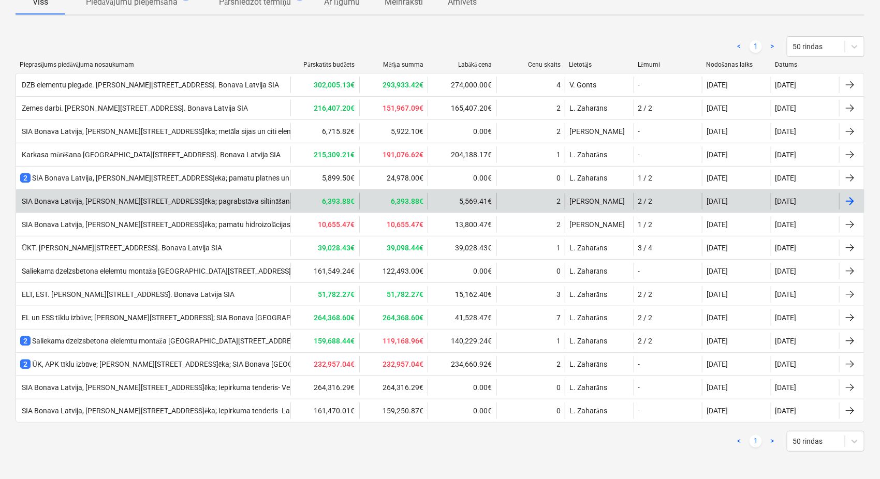
click at [158, 199] on div "SIA Bonava Latvija, [PERSON_NAME][STREET_ADDRESS]ēka; pagrabstāva siltināšanas …" at bounding box center [168, 201] width 296 height 9
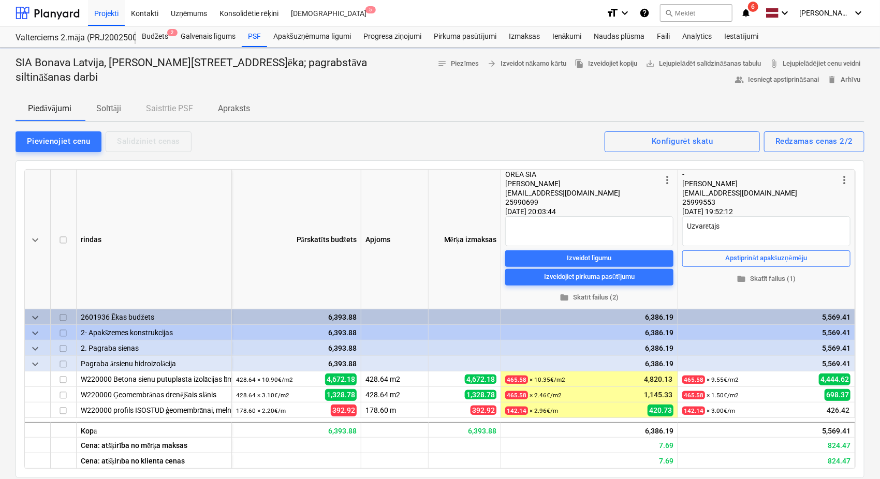
type textarea "x"
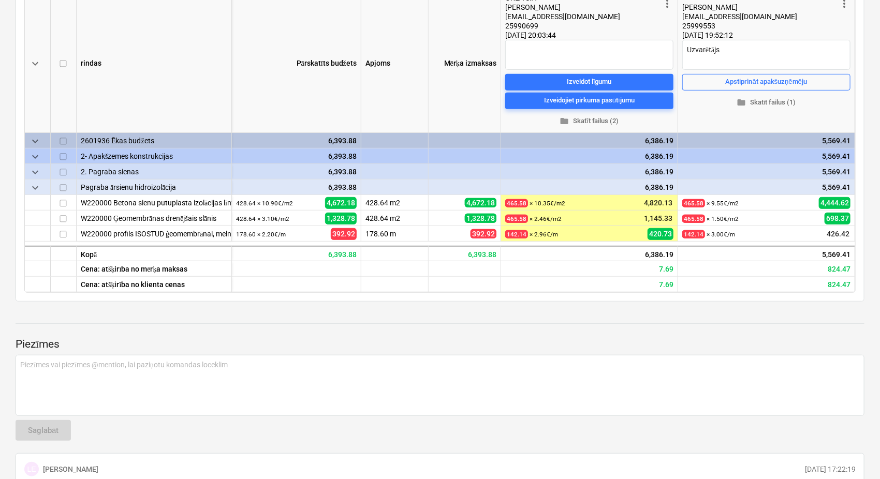
scroll to position [451, 0]
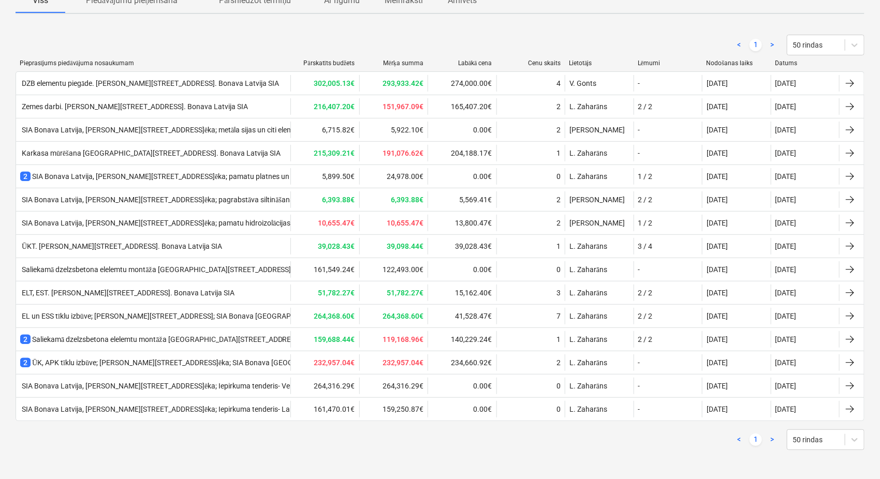
scroll to position [95, 0]
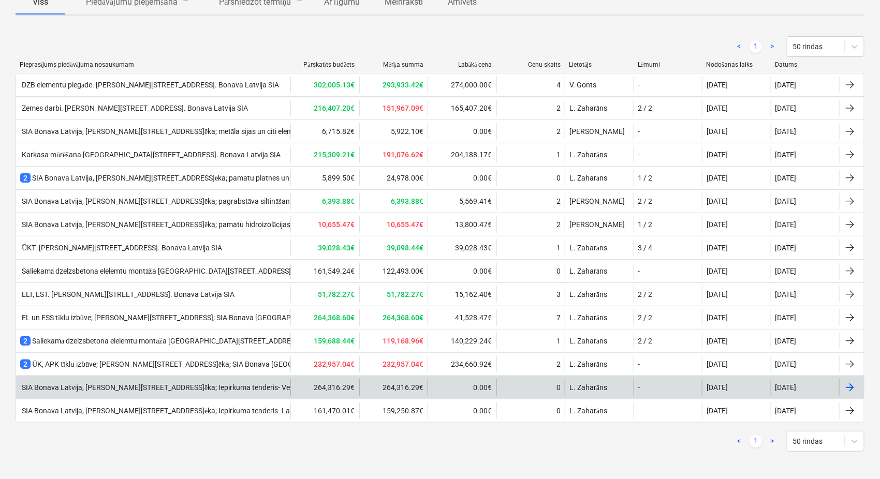
click at [177, 384] on div "SIA Bonava Latvija, [PERSON_NAME][STREET_ADDRESS]ēka; Iepirkuma tenderis- Venti…" at bounding box center [187, 388] width 334 height 9
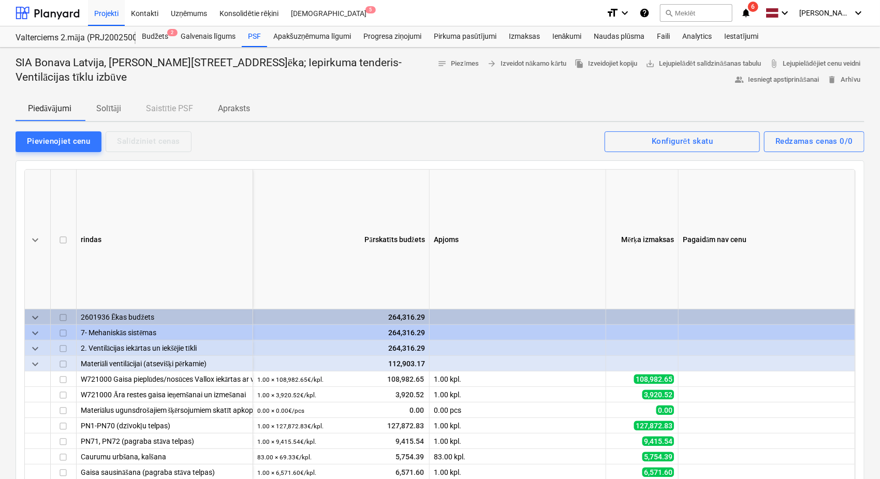
click at [113, 113] on p "Solītāji" at bounding box center [108, 108] width 25 height 12
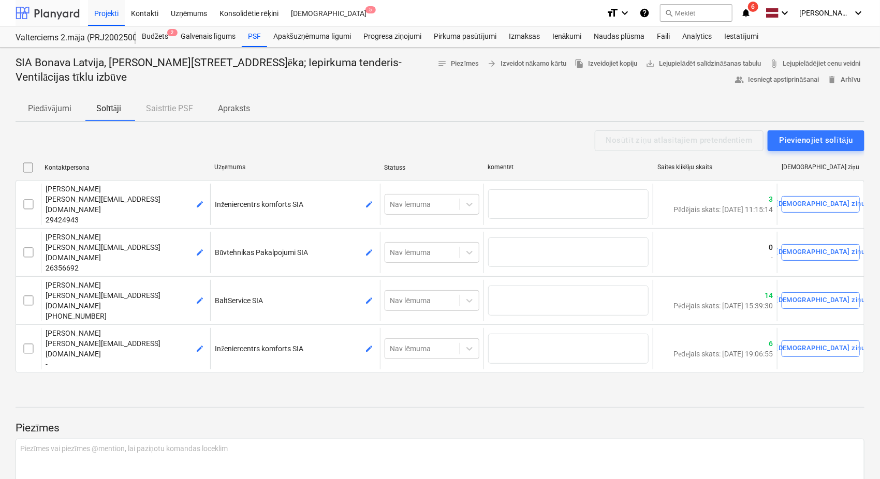
click at [49, 6] on div at bounding box center [48, 13] width 64 height 26
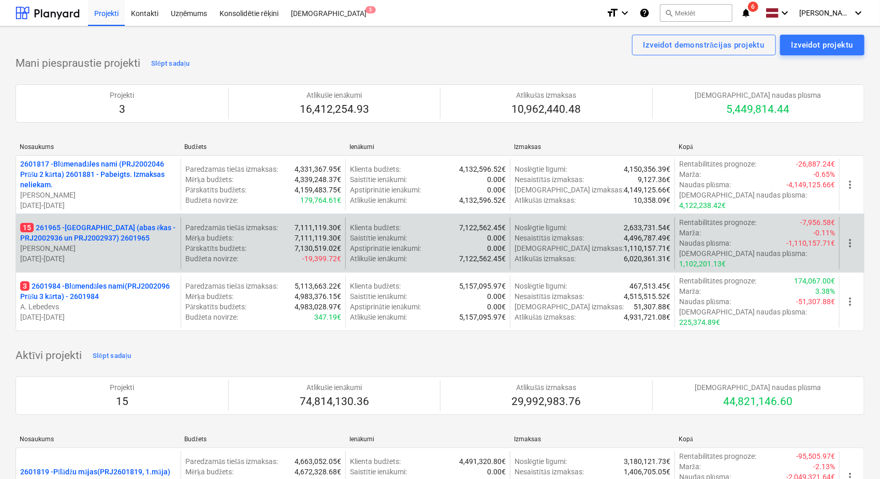
click at [88, 235] on p "15 261965 - [GEOGRAPHIC_DATA] (abas ēkas - PRJ2002936 un PRJ2002937) 2601965" at bounding box center [98, 233] width 156 height 21
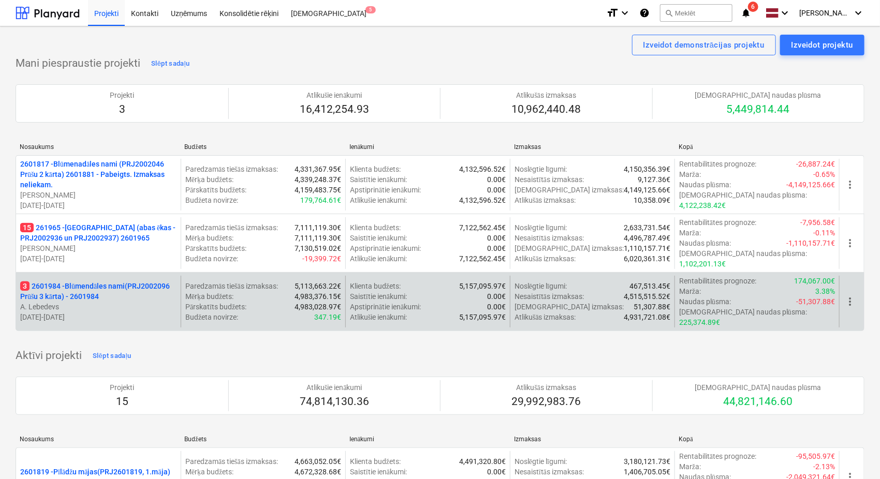
click at [105, 281] on p "3 2601984 - Blūmendāles nami(PRJ2002096 Prūšu 3 kārta) - 2601984" at bounding box center [98, 291] width 156 height 21
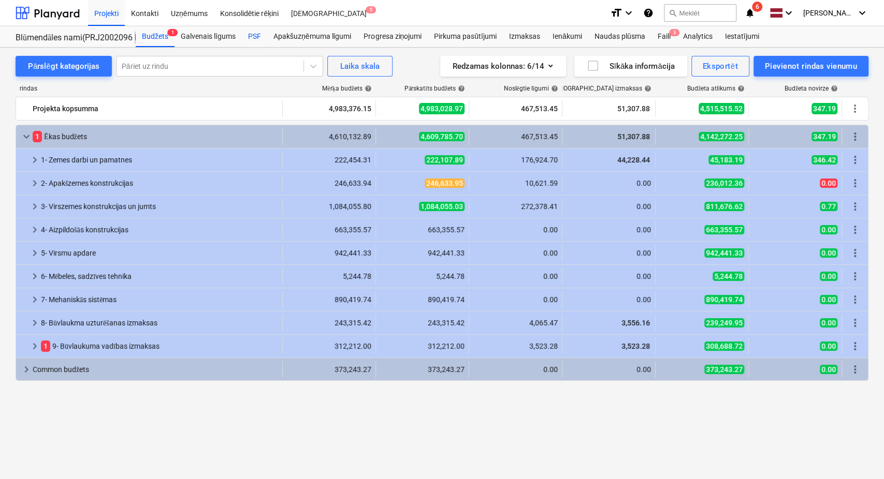
click at [256, 33] on div "PSF" at bounding box center [254, 36] width 25 height 21
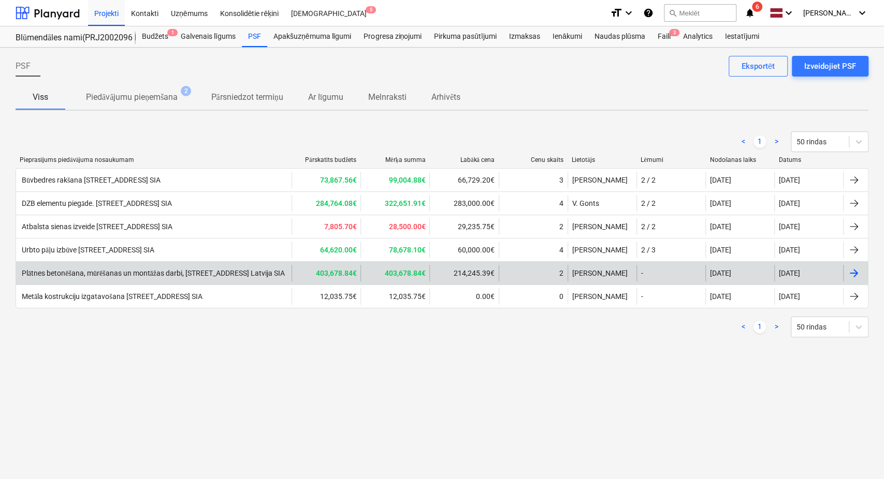
click at [143, 265] on div "Plātnes betonēšana, mūrēšanas un montāžas darbi, [STREET_ADDRESS] Latvija SIA" at bounding box center [153, 273] width 275 height 17
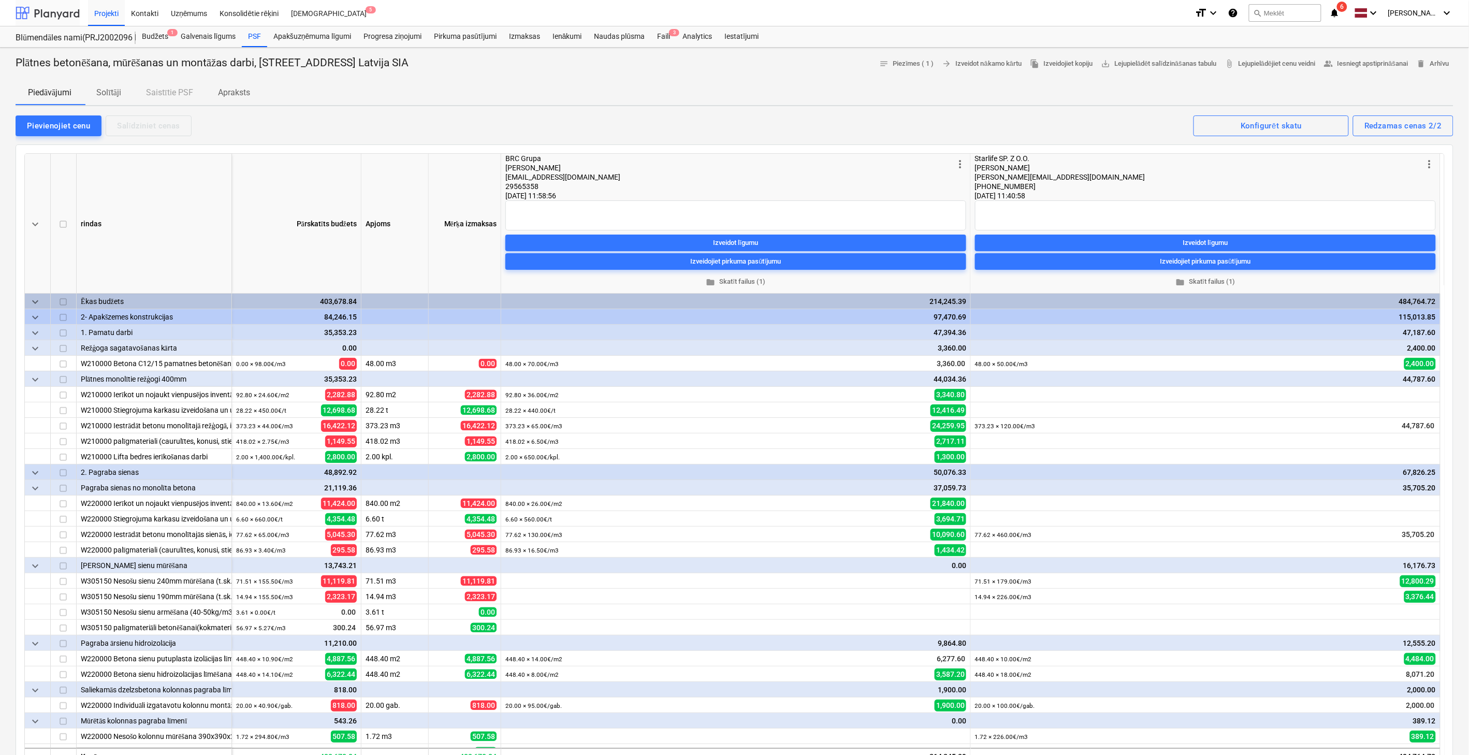
click at [66, 12] on div at bounding box center [48, 13] width 64 height 26
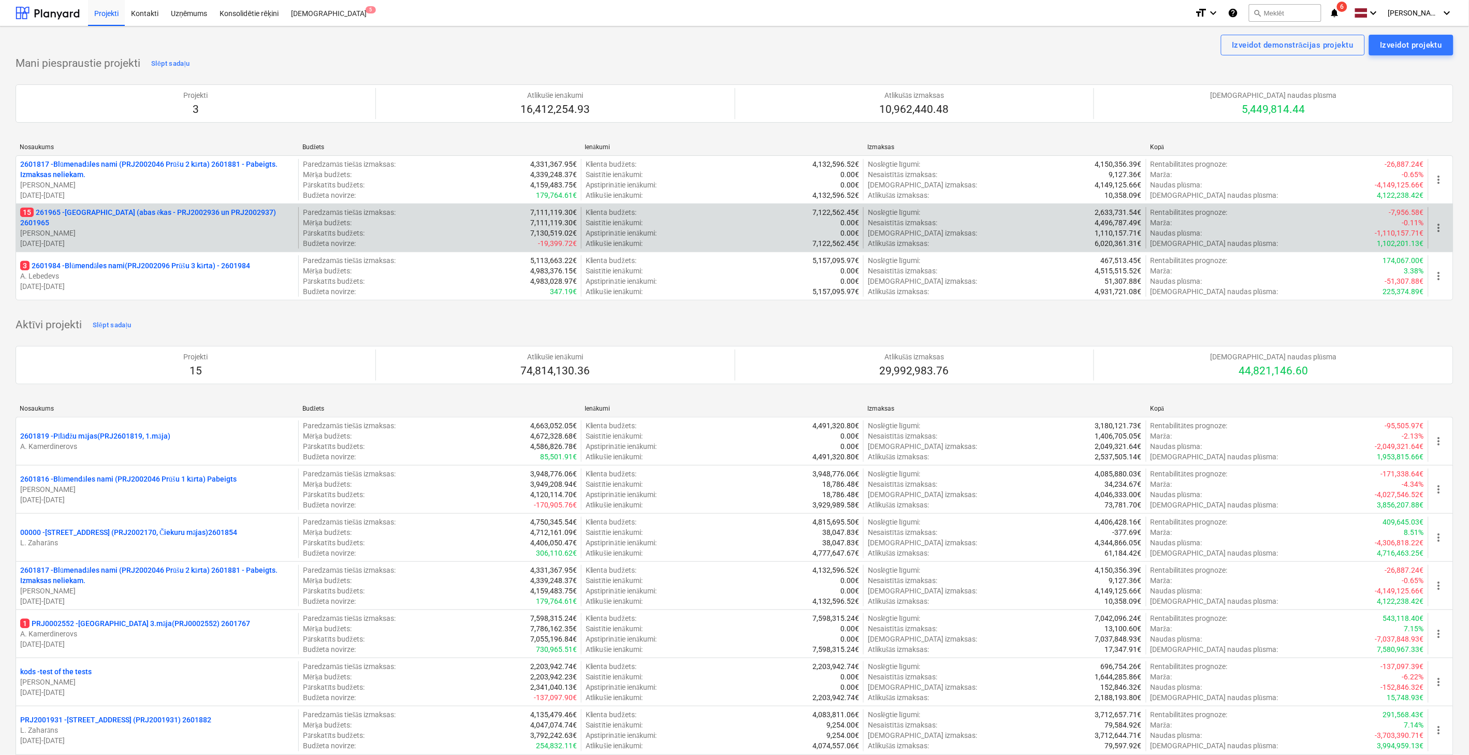
click at [144, 228] on p "[PERSON_NAME]" at bounding box center [157, 233] width 274 height 10
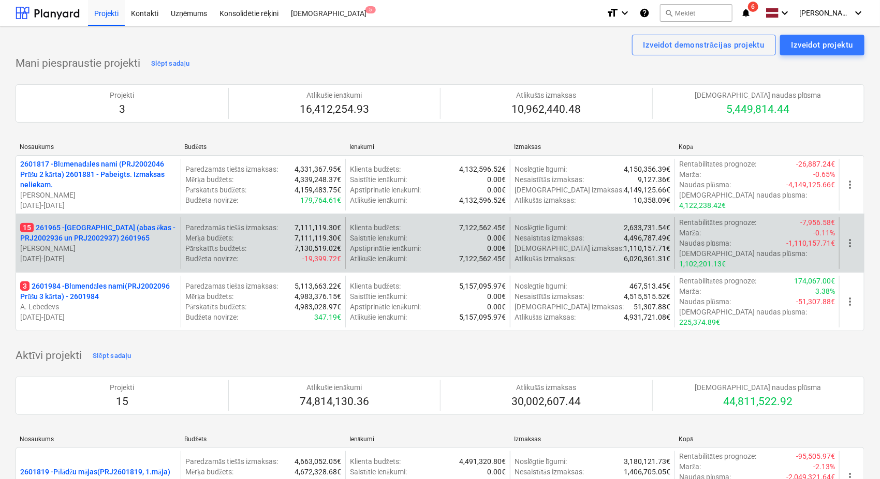
click at [84, 229] on p "15 261965 - [GEOGRAPHIC_DATA] (abas ēkas - PRJ2002936 un PRJ2002937) 2601965" at bounding box center [98, 233] width 156 height 21
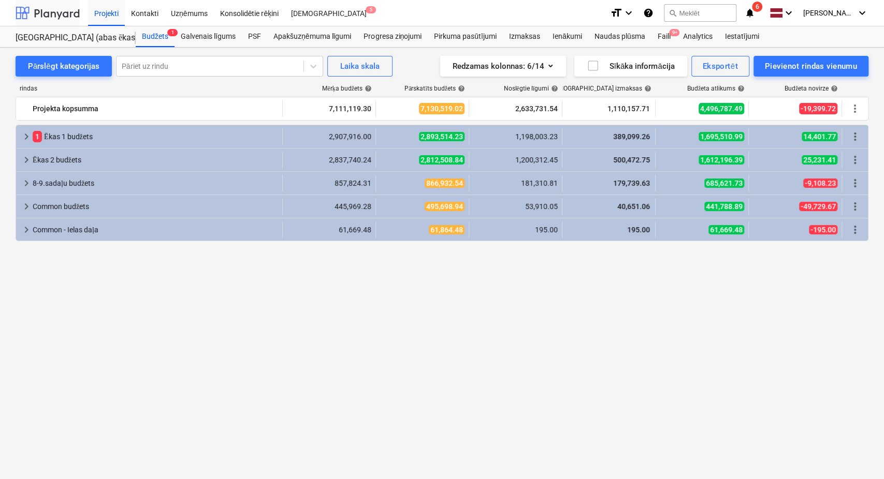
click at [50, 10] on div at bounding box center [48, 13] width 64 height 26
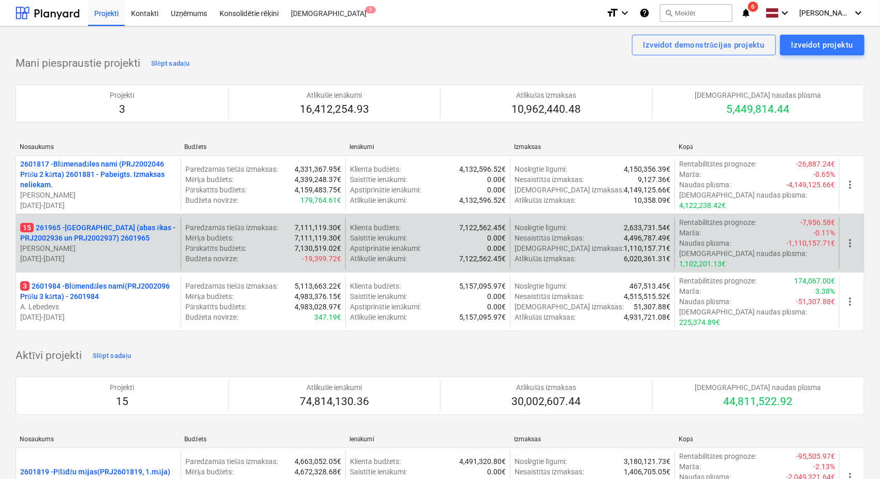
click at [116, 223] on p "15 261965 - [GEOGRAPHIC_DATA] (abas ēkas - PRJ2002936 un PRJ2002937) 2601965" at bounding box center [98, 233] width 156 height 21
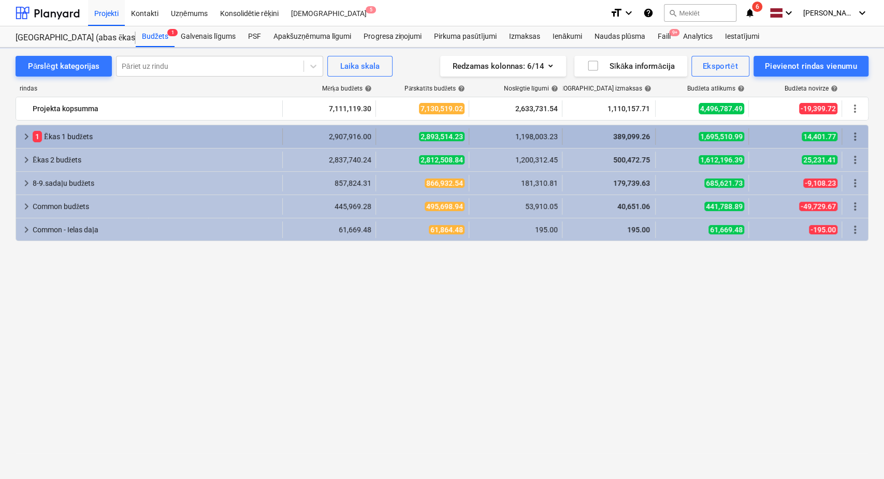
click at [24, 134] on span "keyboard_arrow_right" at bounding box center [26, 136] width 12 height 12
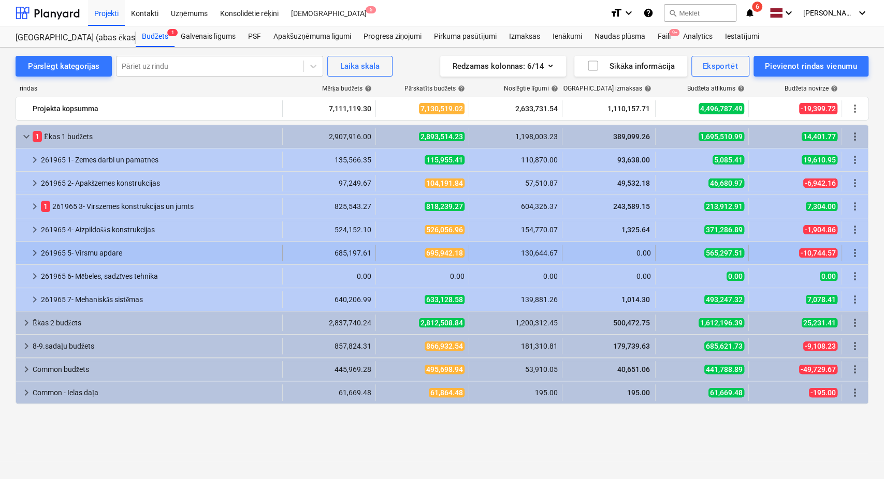
click at [33, 252] on span "keyboard_arrow_right" at bounding box center [34, 253] width 12 height 12
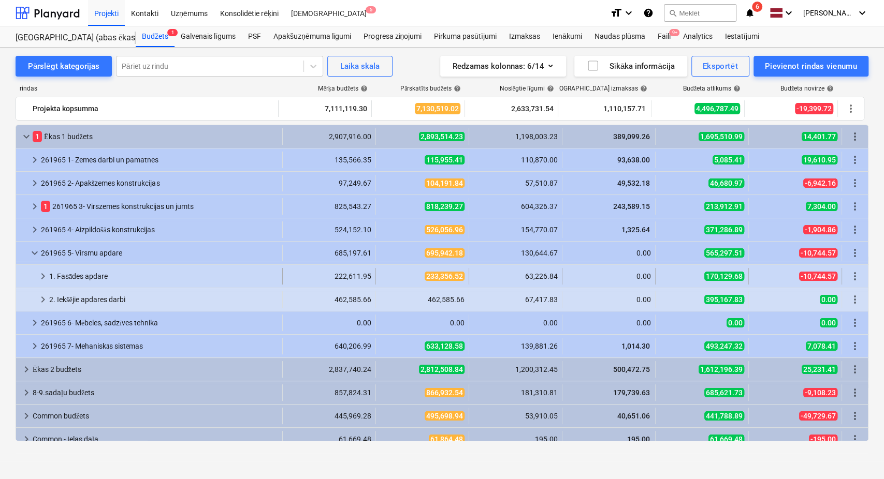
click at [45, 274] on span "keyboard_arrow_right" at bounding box center [43, 276] width 12 height 12
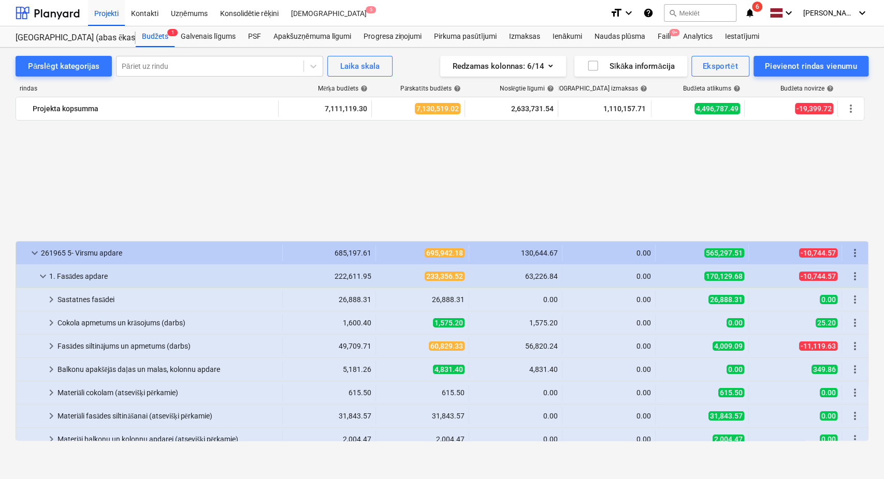
scroll to position [153, 0]
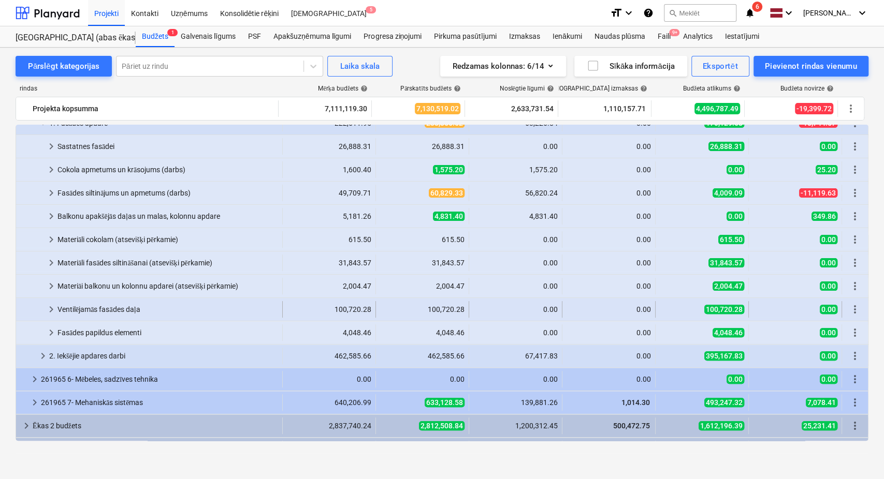
click at [47, 311] on span "keyboard_arrow_right" at bounding box center [51, 309] width 12 height 12
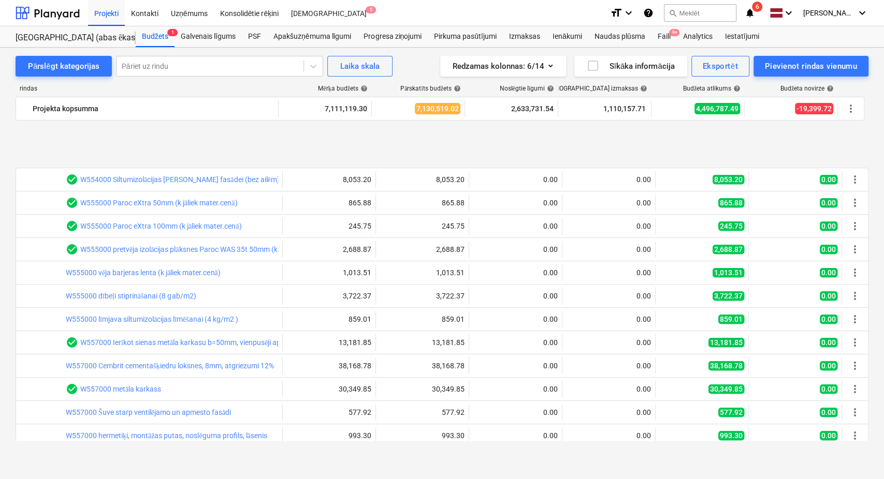
scroll to position [383, 0]
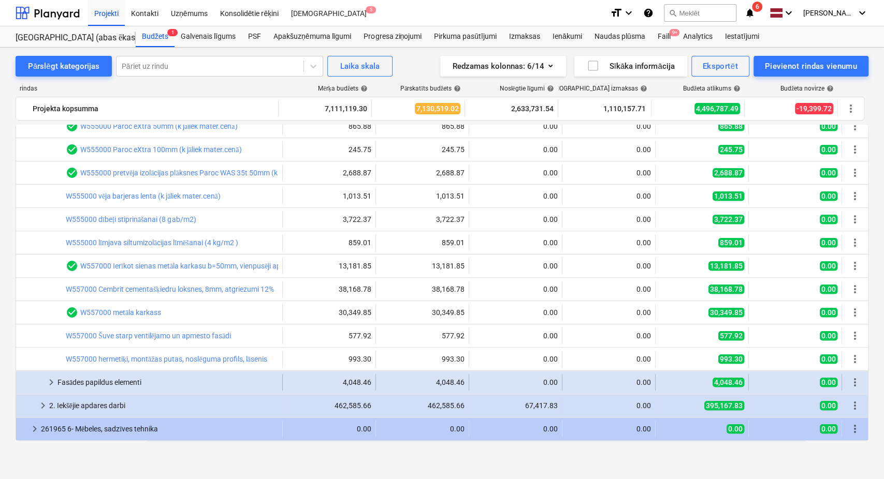
click at [56, 385] on span "keyboard_arrow_right" at bounding box center [51, 382] width 12 height 12
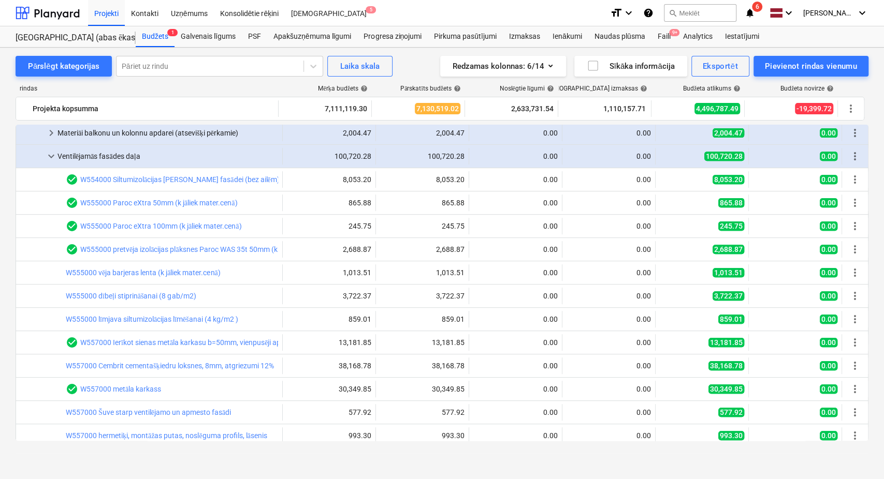
scroll to position [230, 0]
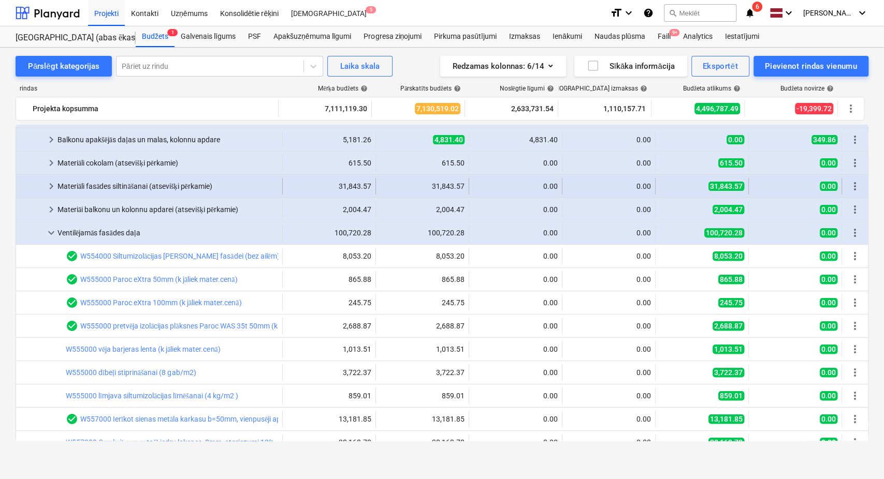
click at [50, 185] on span "keyboard_arrow_right" at bounding box center [51, 186] width 12 height 12
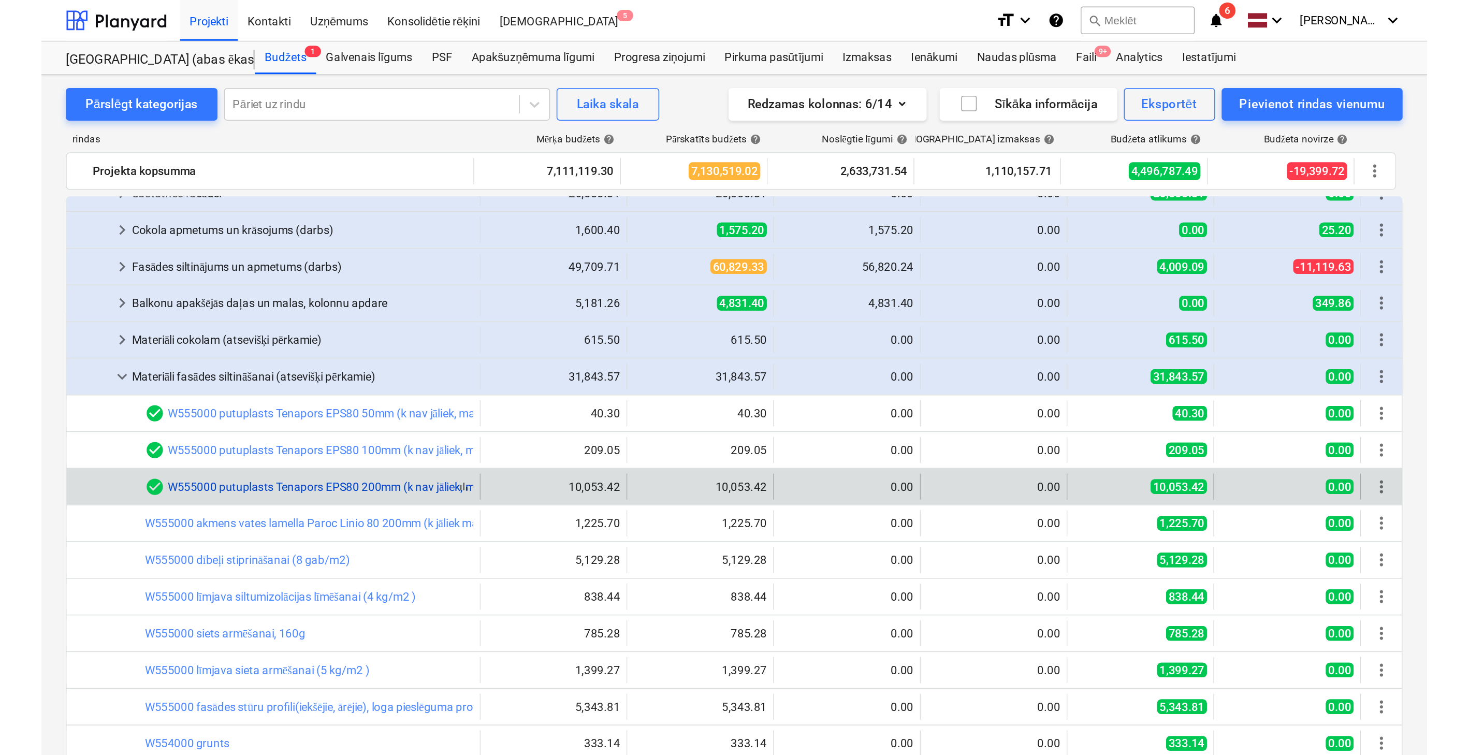
scroll to position [177, 0]
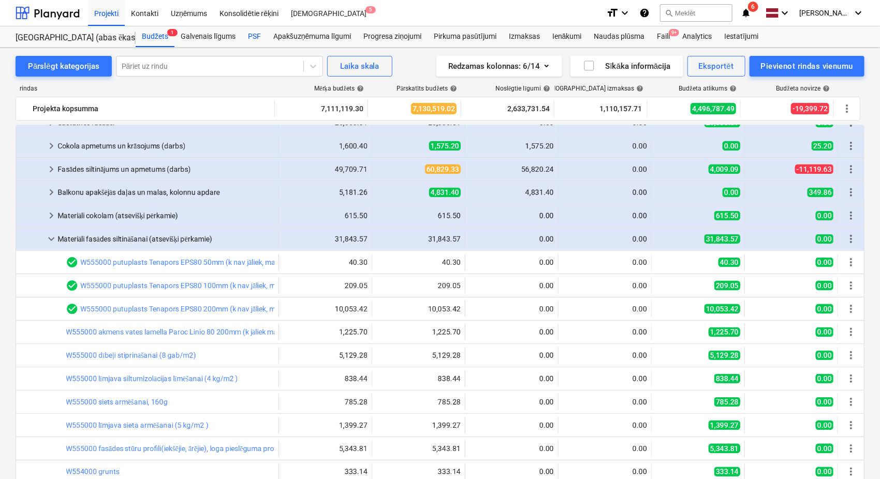
click at [255, 34] on div "PSF" at bounding box center [254, 36] width 25 height 21
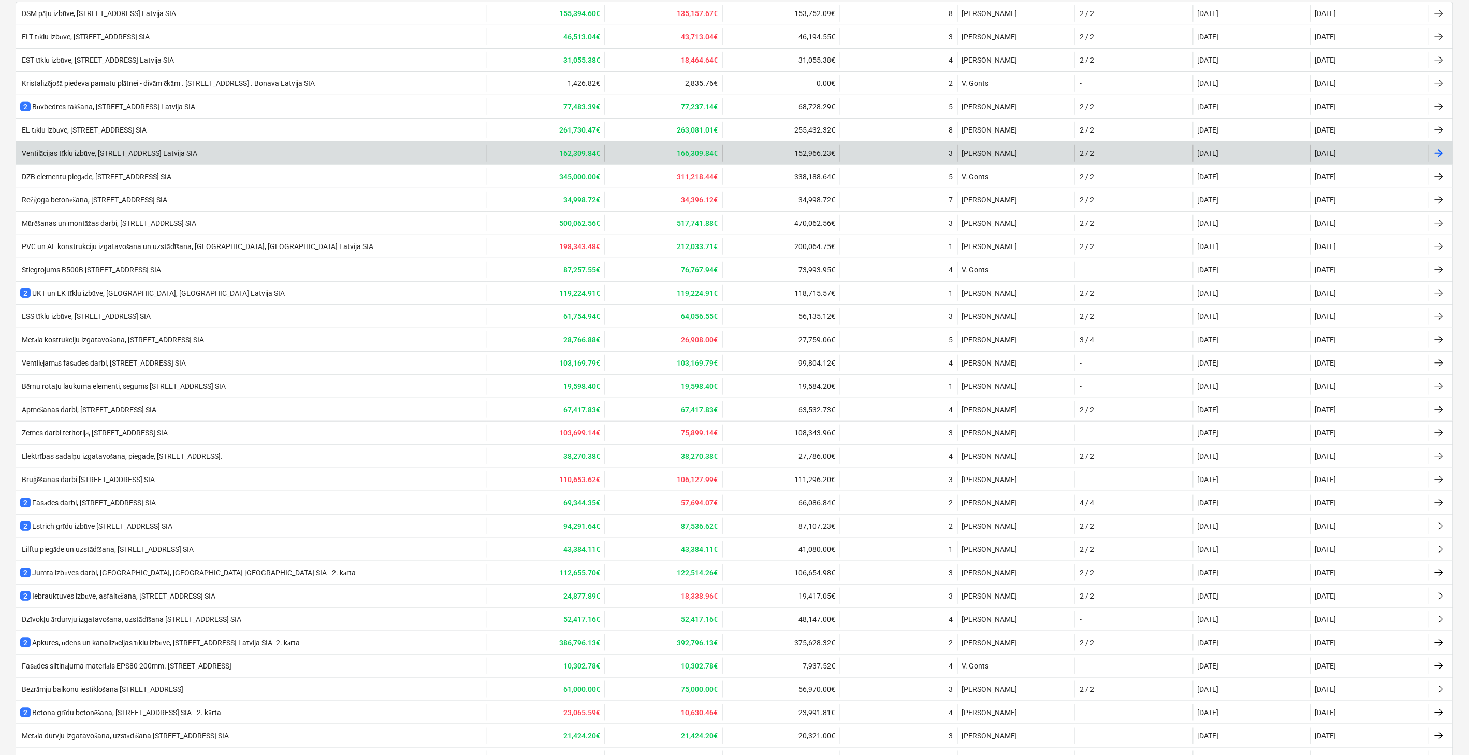
scroll to position [362, 0]
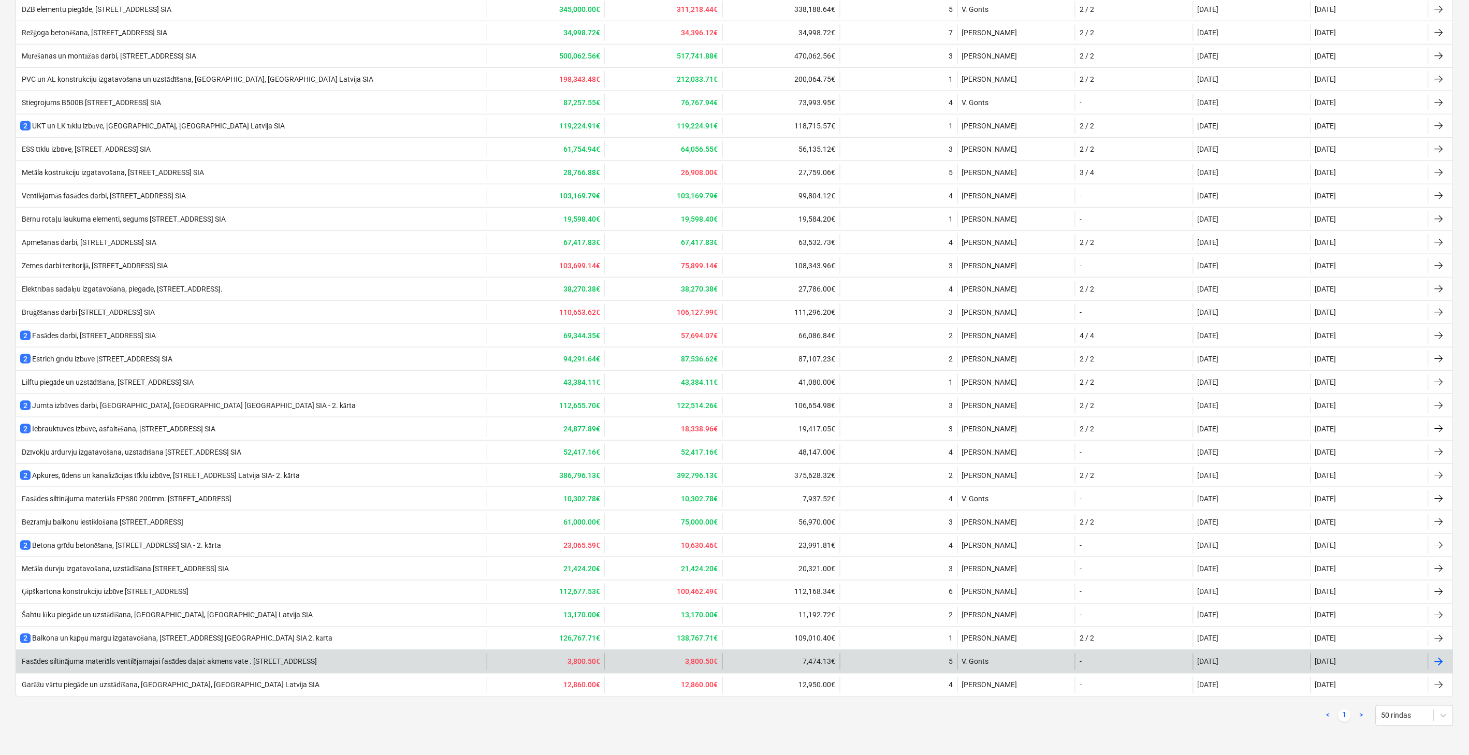
click at [142, 658] on div "Fasādes siltinājuma materiāls ventilējamajai fasādes daļai: akmens vate . [STRE…" at bounding box center [168, 661] width 297 height 9
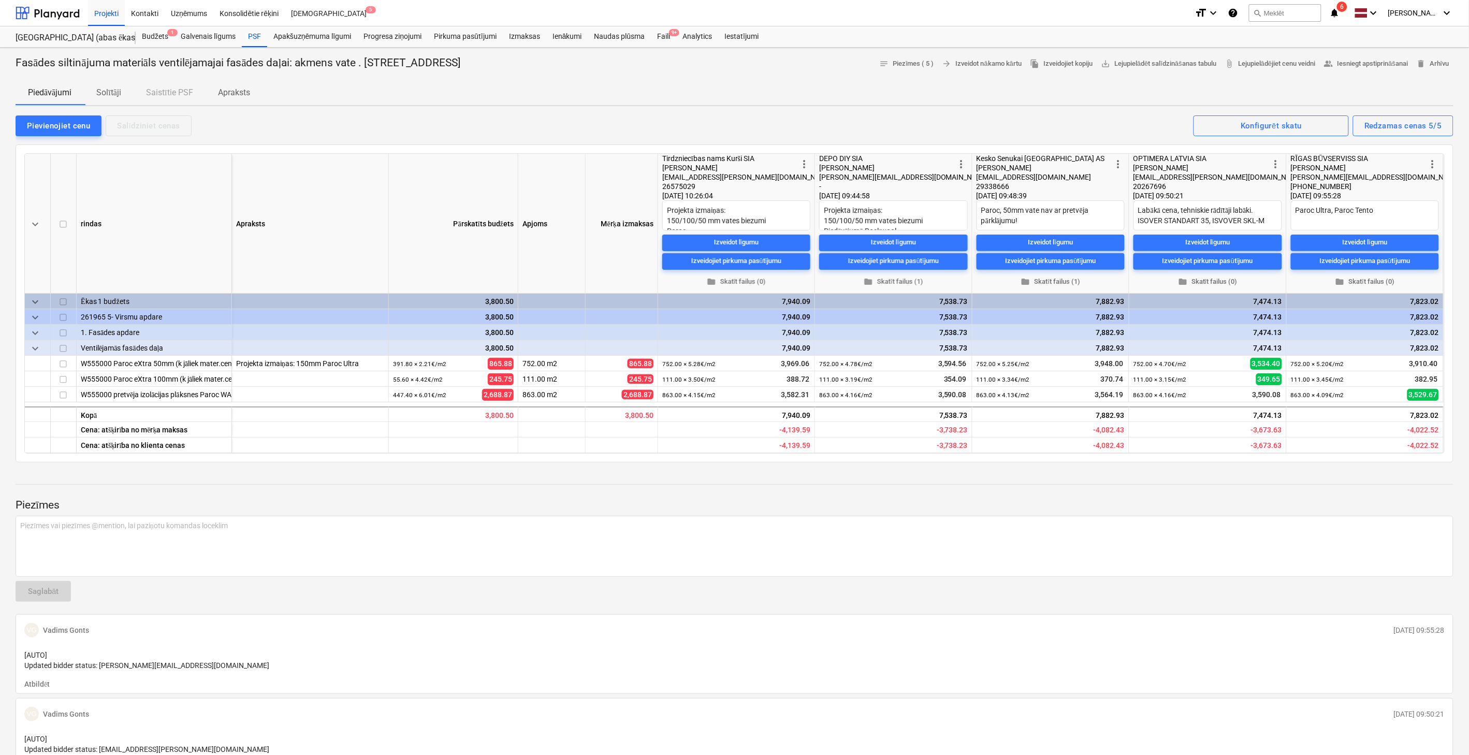
type textarea "x"
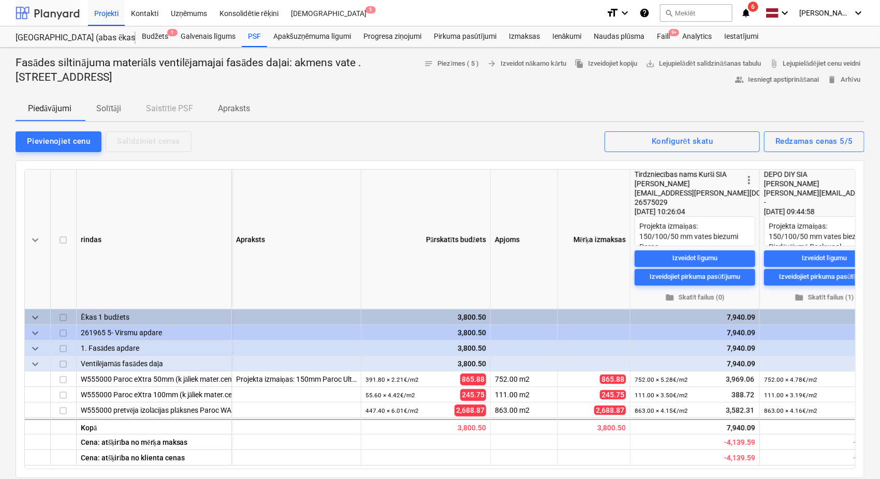
click at [58, 16] on div at bounding box center [48, 13] width 64 height 26
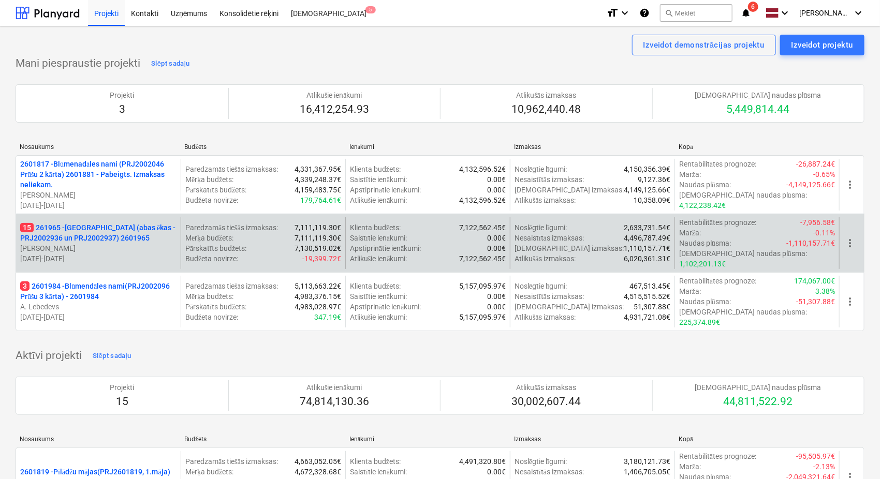
click at [94, 229] on p "15 261965 - [GEOGRAPHIC_DATA] (abas ēkas - PRJ2002936 un PRJ2002937) 2601965" at bounding box center [98, 233] width 156 height 21
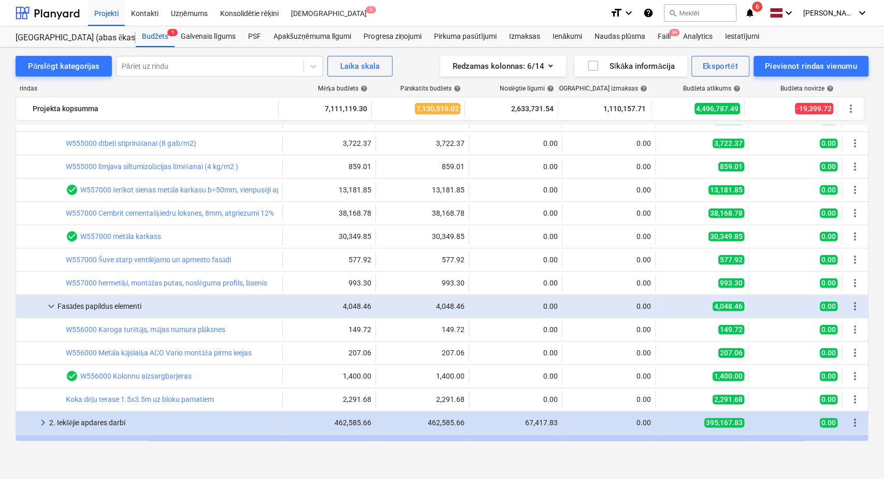
scroll to position [685, 0]
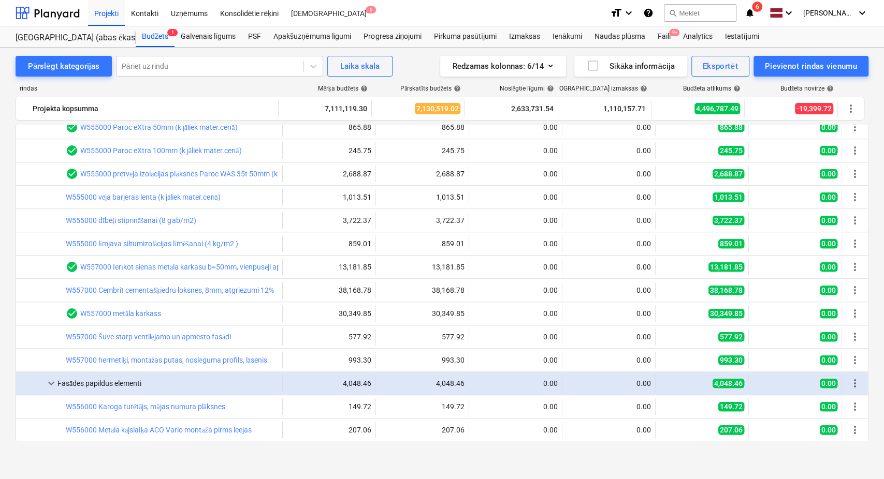
click at [157, 287] on link "W557000 Cembrit cementašķiedru loksnes, 8mm, atgriezumi 12%" at bounding box center [170, 290] width 208 height 8
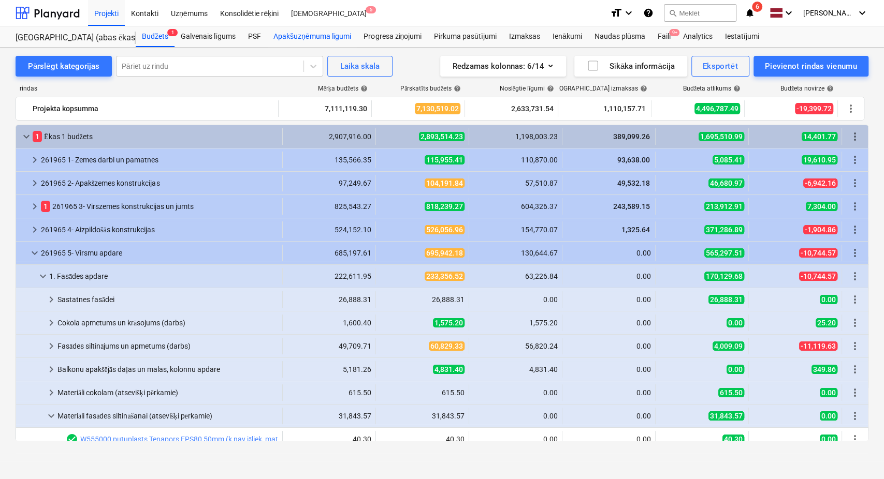
click at [295, 37] on div "Apakšuzņēmuma līgumi" at bounding box center [312, 36] width 90 height 21
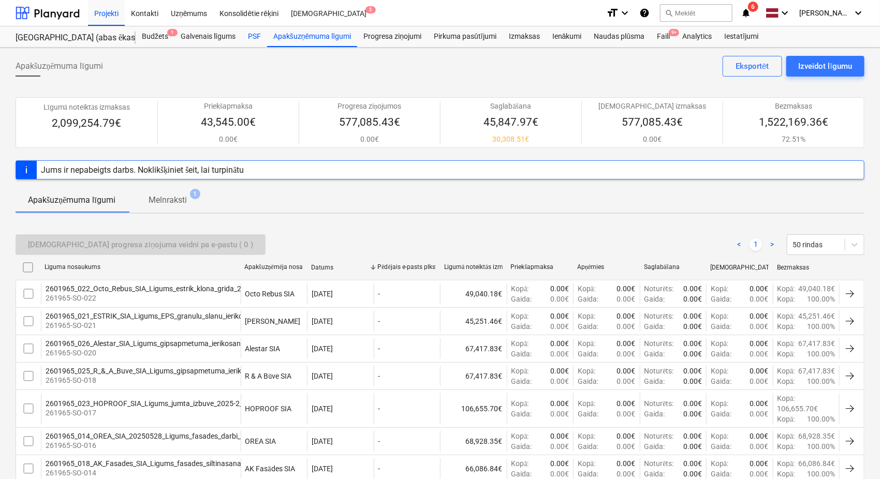
click at [255, 35] on div "PSF" at bounding box center [254, 36] width 25 height 21
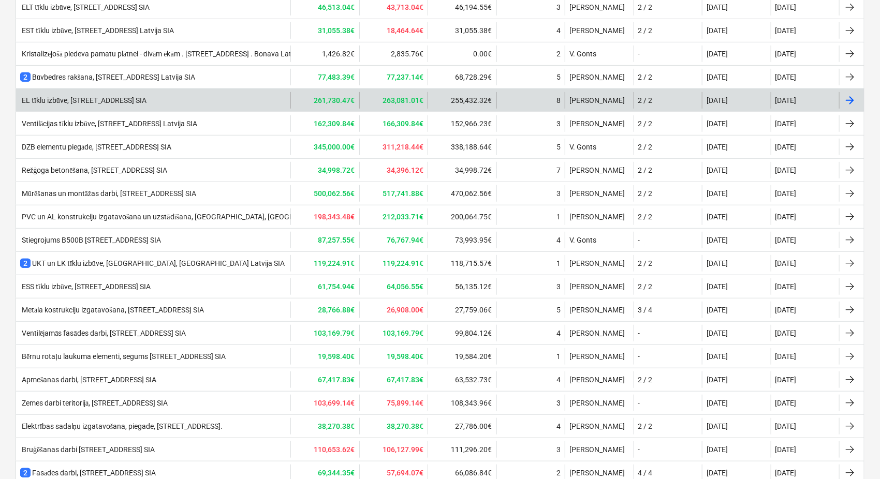
scroll to position [306, 0]
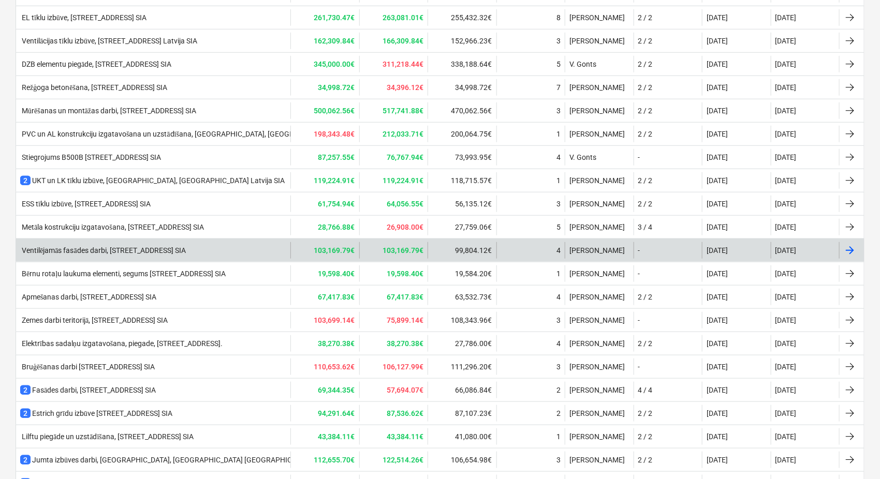
click at [180, 253] on div "Ventilējamās fasādes darbi, [STREET_ADDRESS] SIA" at bounding box center [153, 250] width 274 height 17
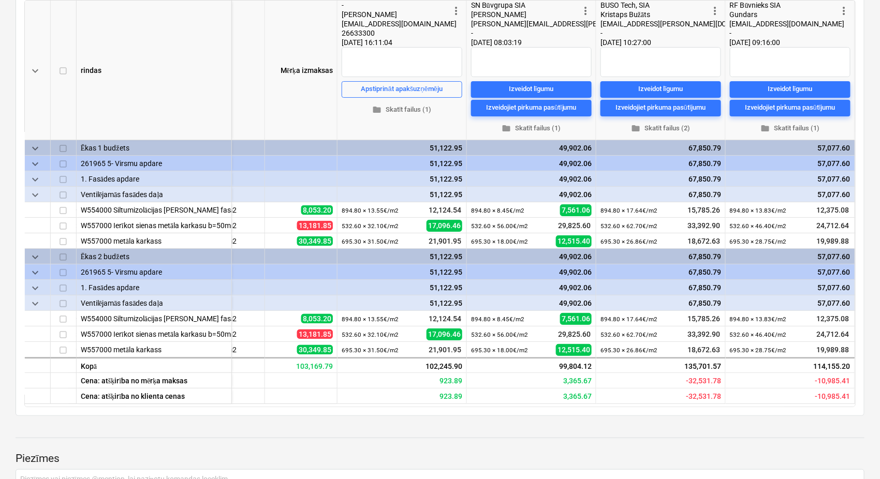
scroll to position [0, 295]
